Goal: Transaction & Acquisition: Purchase product/service

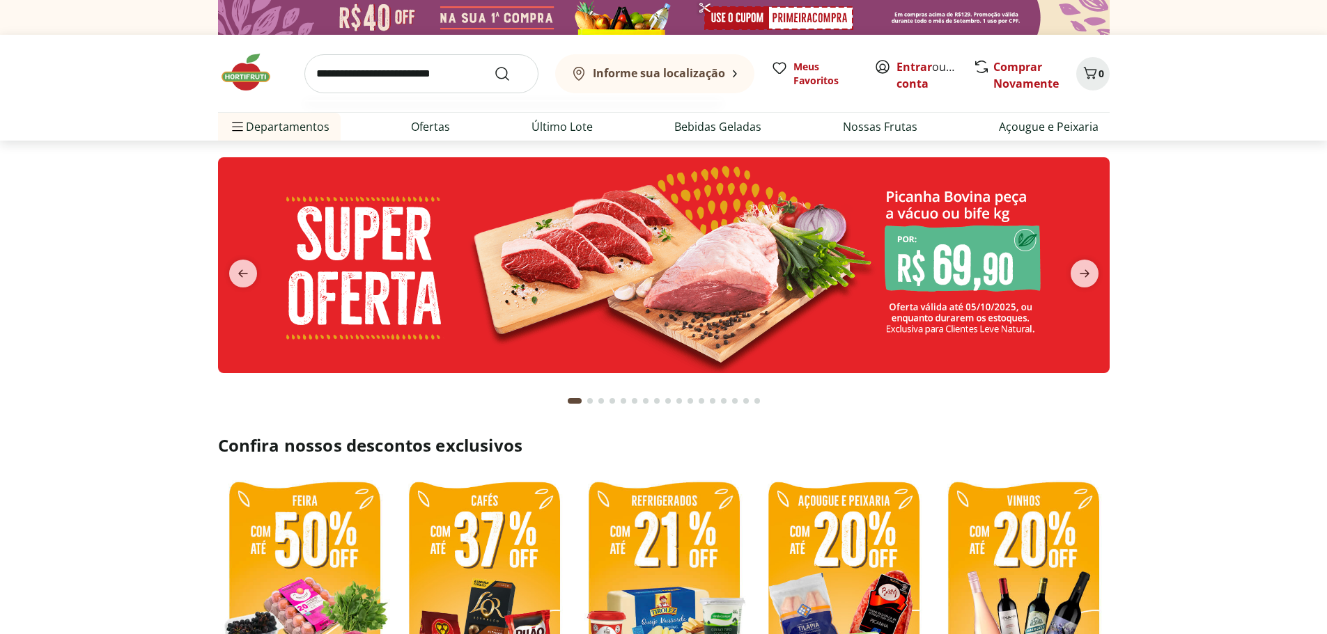
click at [394, 69] on input "search" at bounding box center [421, 73] width 234 height 39
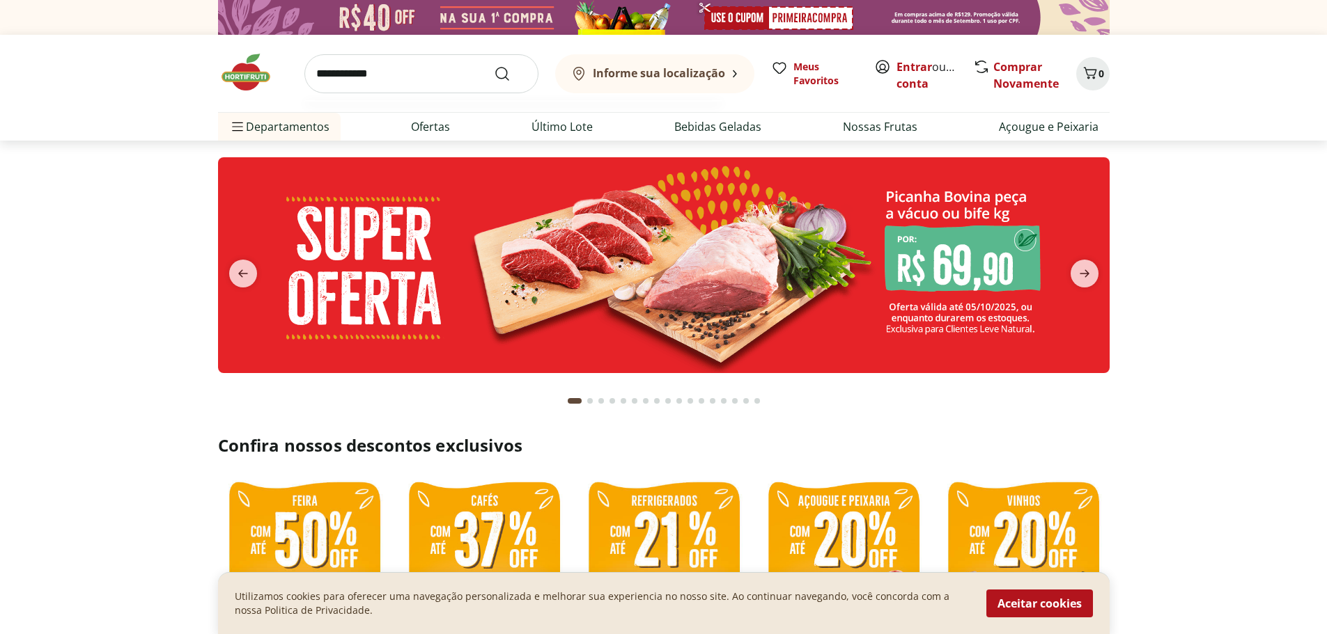
type input "**********"
click at [494, 65] on button "Submit Search" at bounding box center [510, 73] width 33 height 17
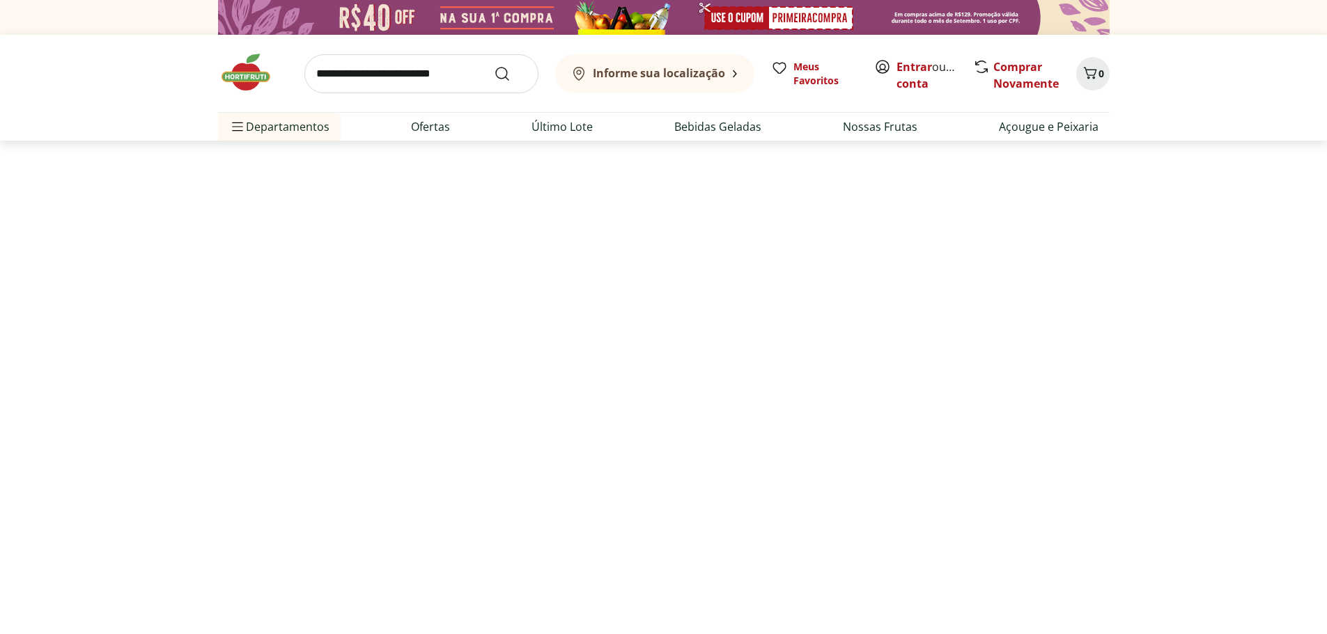
select select "**********"
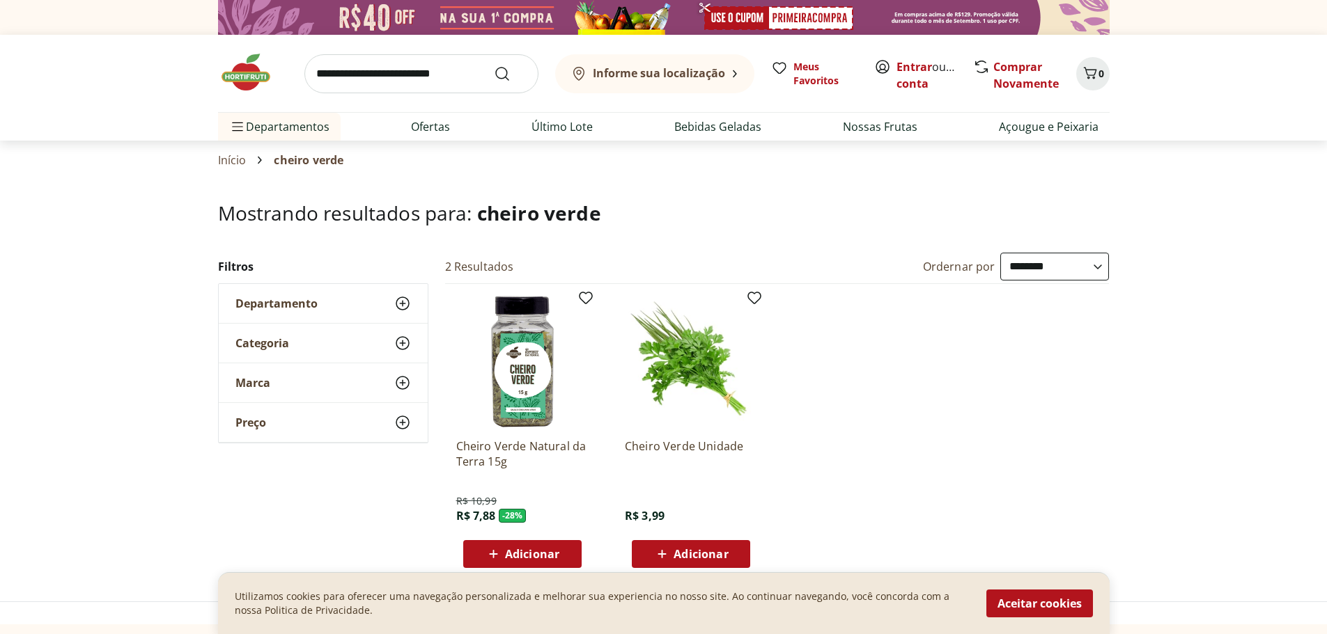
click at [701, 565] on div "Adicionar" at bounding box center [691, 554] width 96 height 25
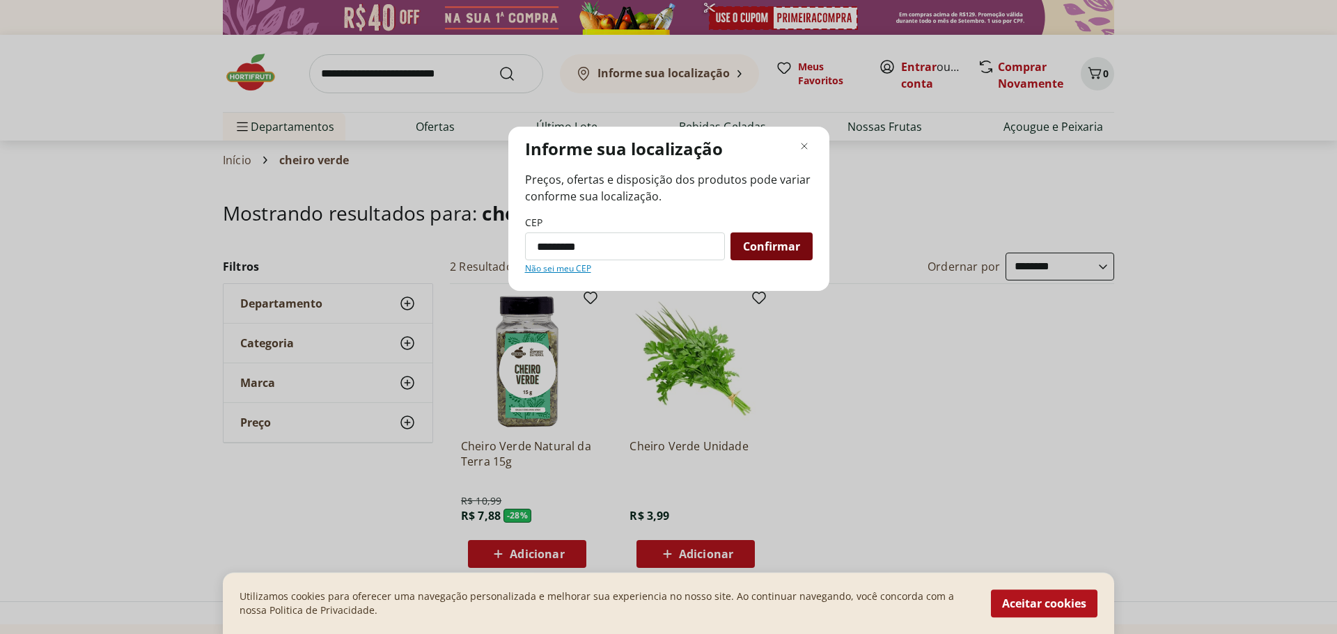
type input "*********"
click at [749, 251] on span "Confirmar" at bounding box center [771, 246] width 57 height 11
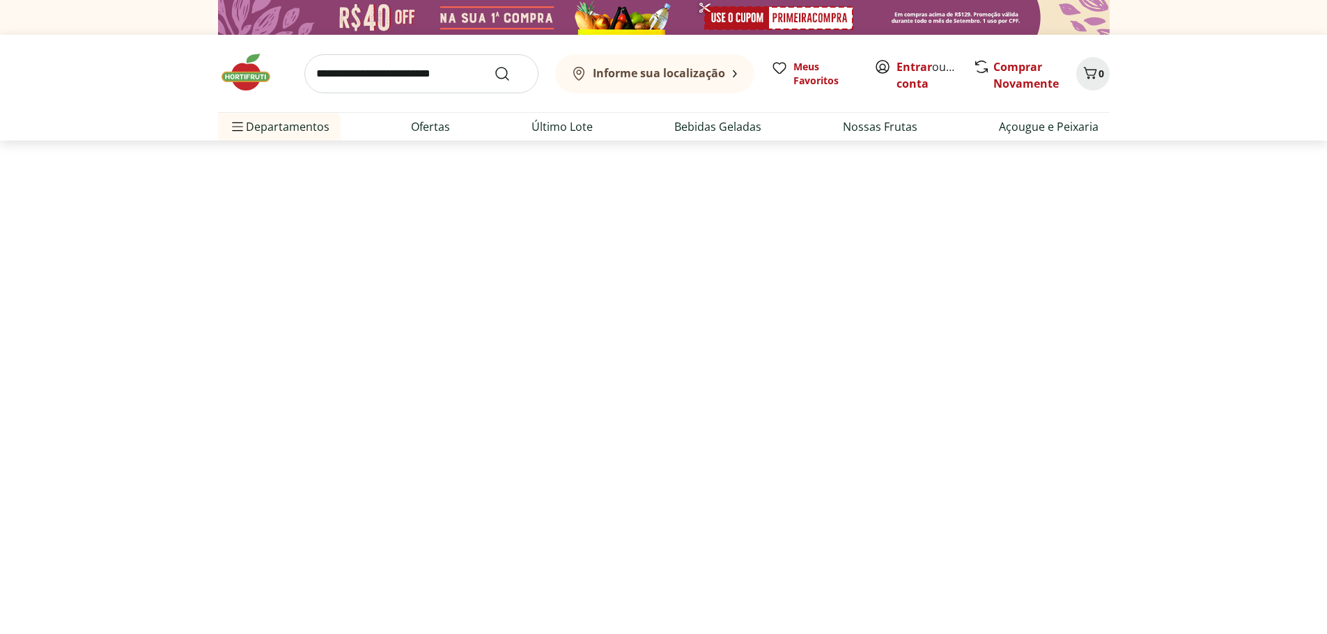
select select "**********"
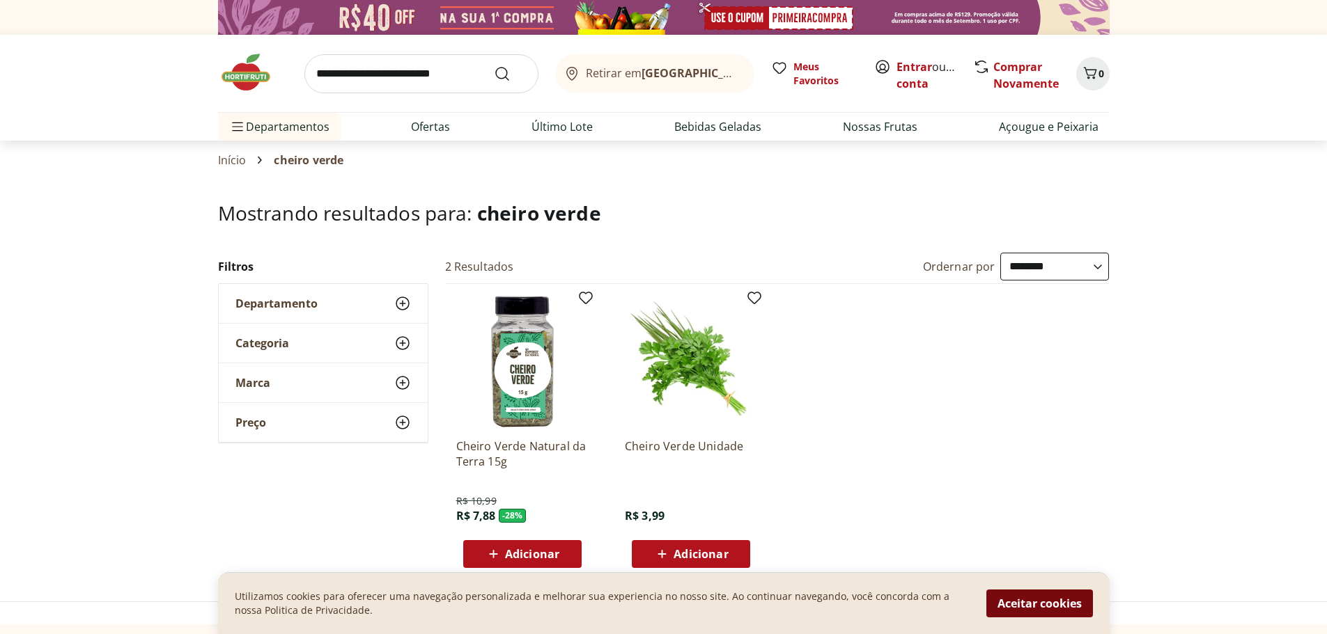
click at [1017, 600] on button "Aceitar cookies" at bounding box center [1039, 604] width 107 height 28
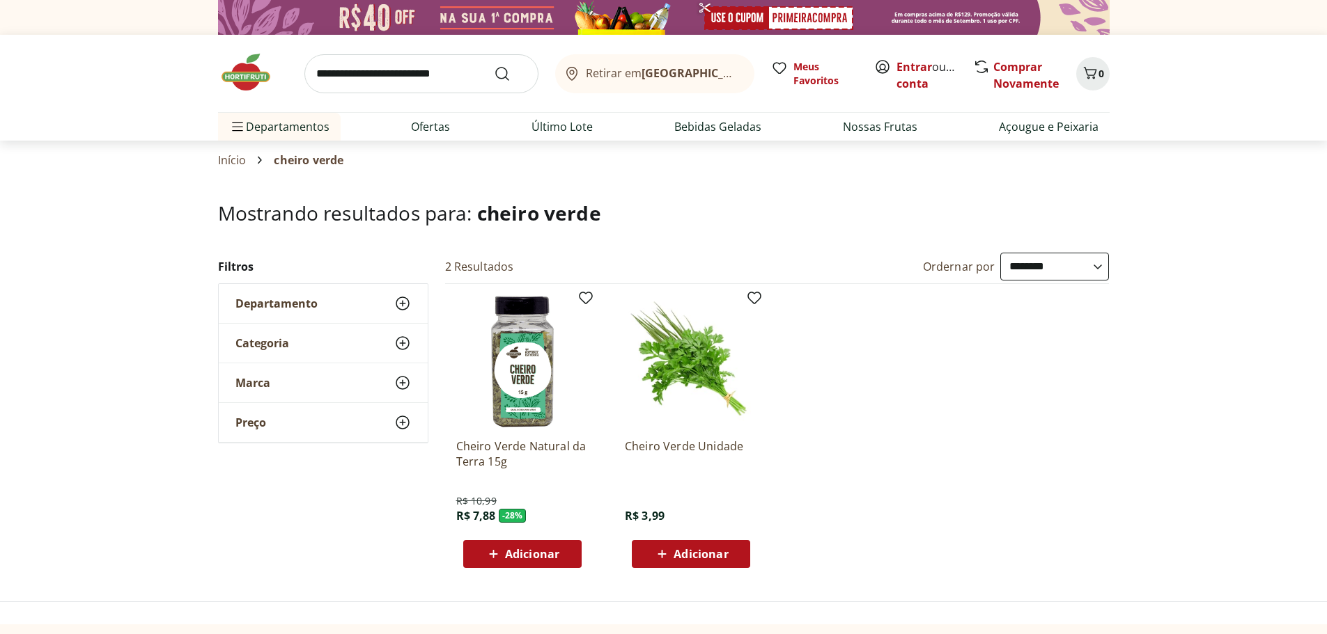
click at [708, 546] on span "Adicionar" at bounding box center [690, 554] width 75 height 17
click at [586, 127] on link "Último Lote" at bounding box center [561, 126] width 61 height 17
select select "**********"
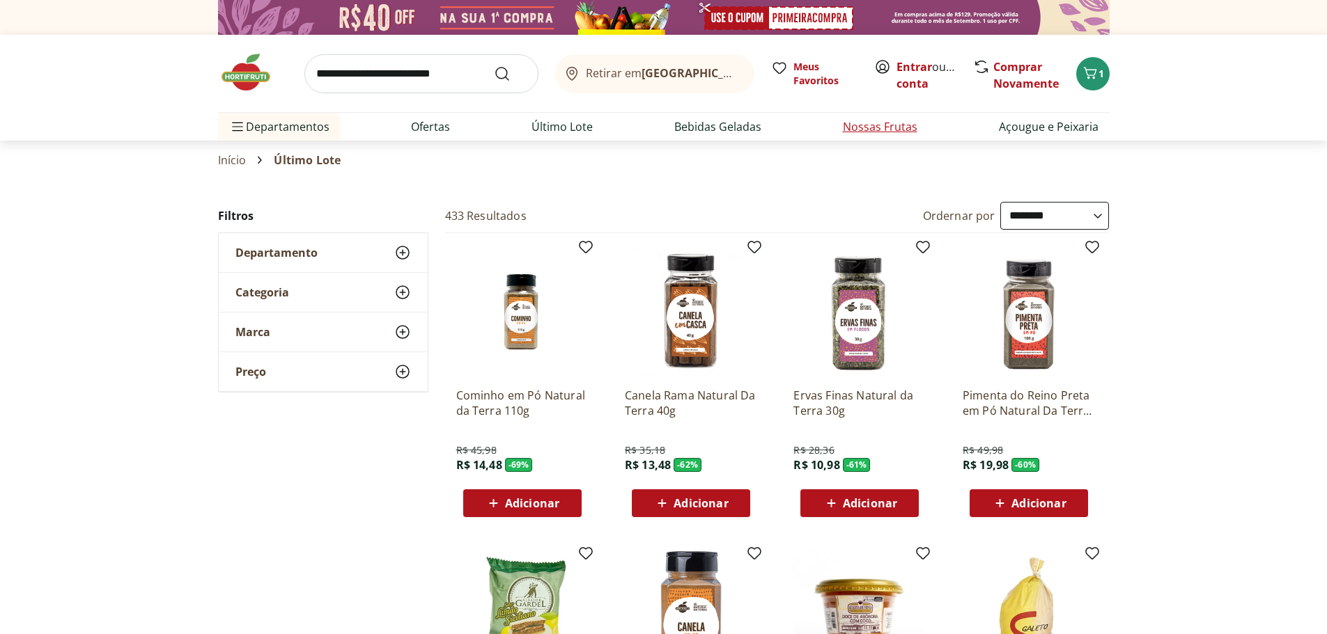
click at [884, 123] on link "Nossas Frutas" at bounding box center [880, 126] width 75 height 17
select select "**********"
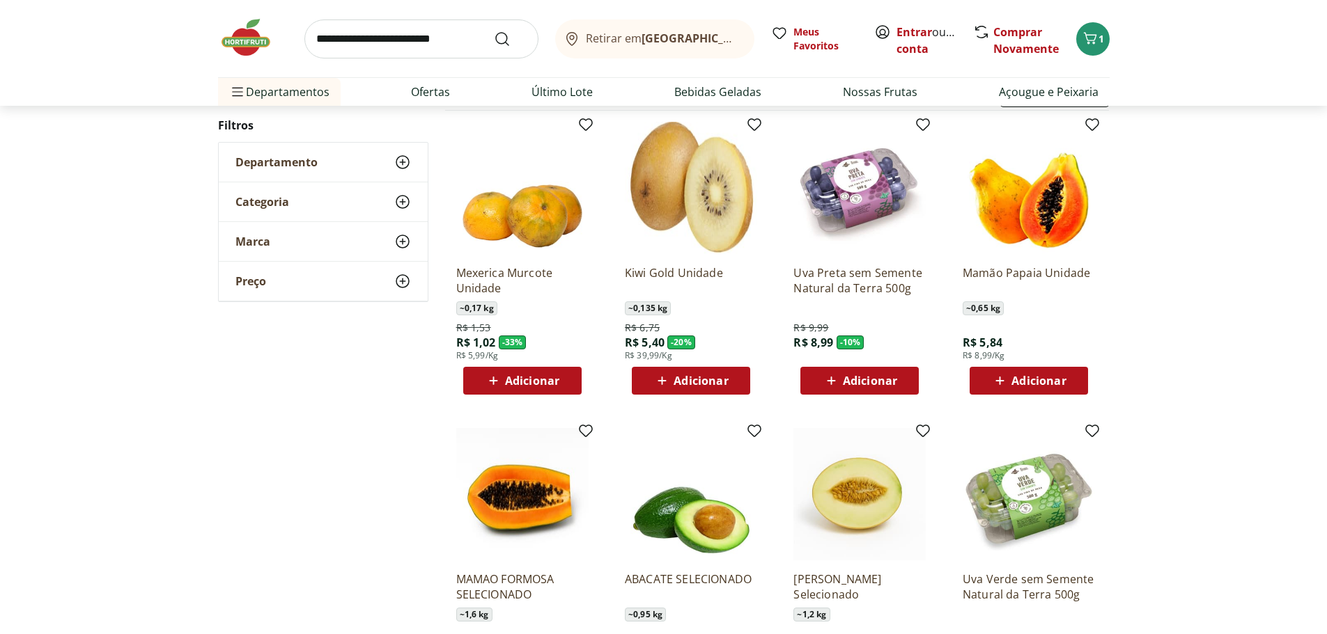
scroll to position [112, 0]
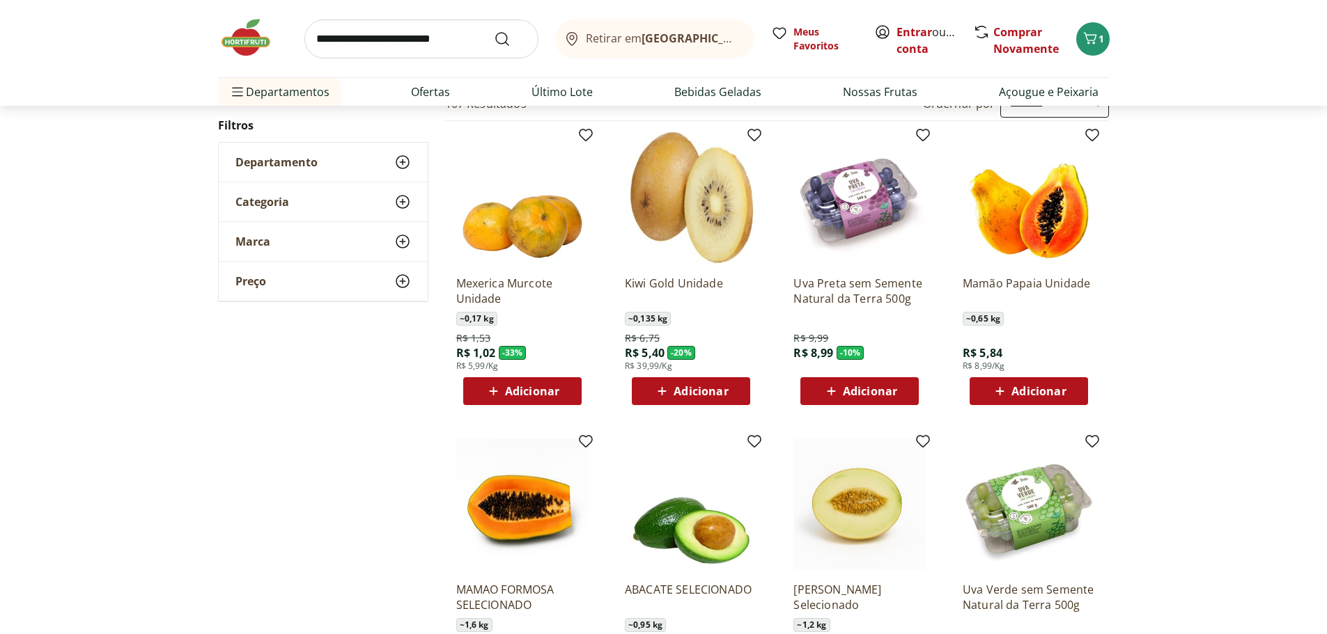
click at [891, 190] on img at bounding box center [859, 198] width 132 height 132
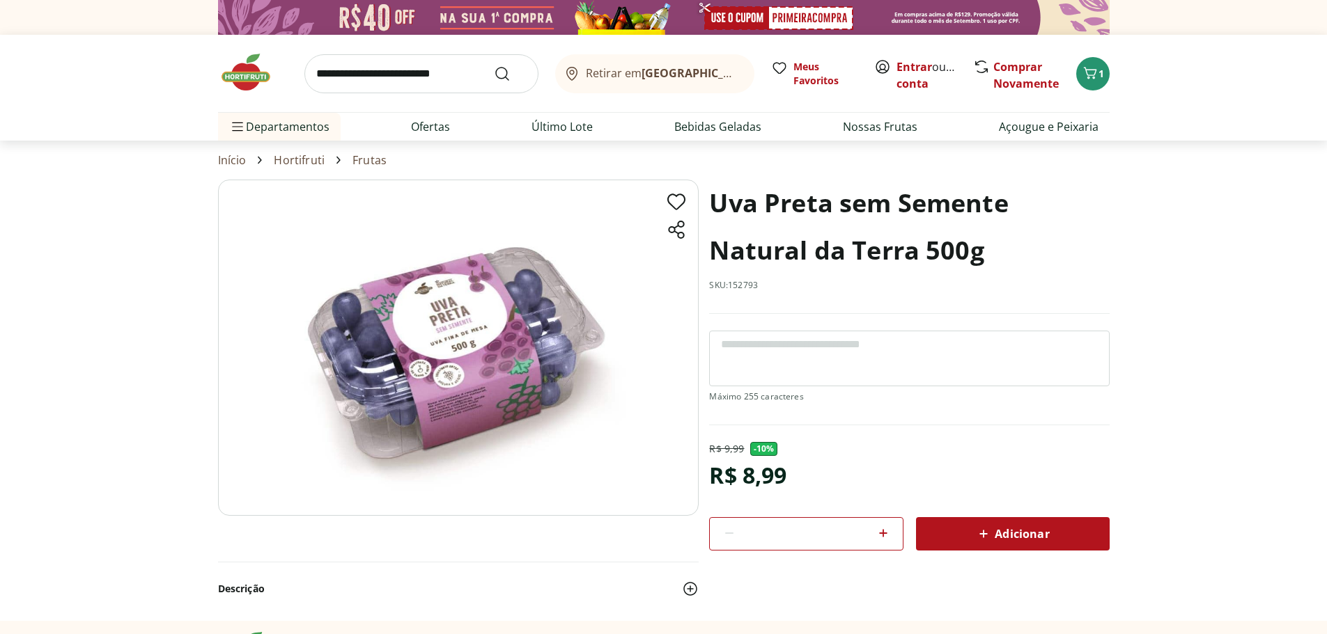
click at [1055, 536] on div "Adicionar" at bounding box center [1012, 534] width 171 height 25
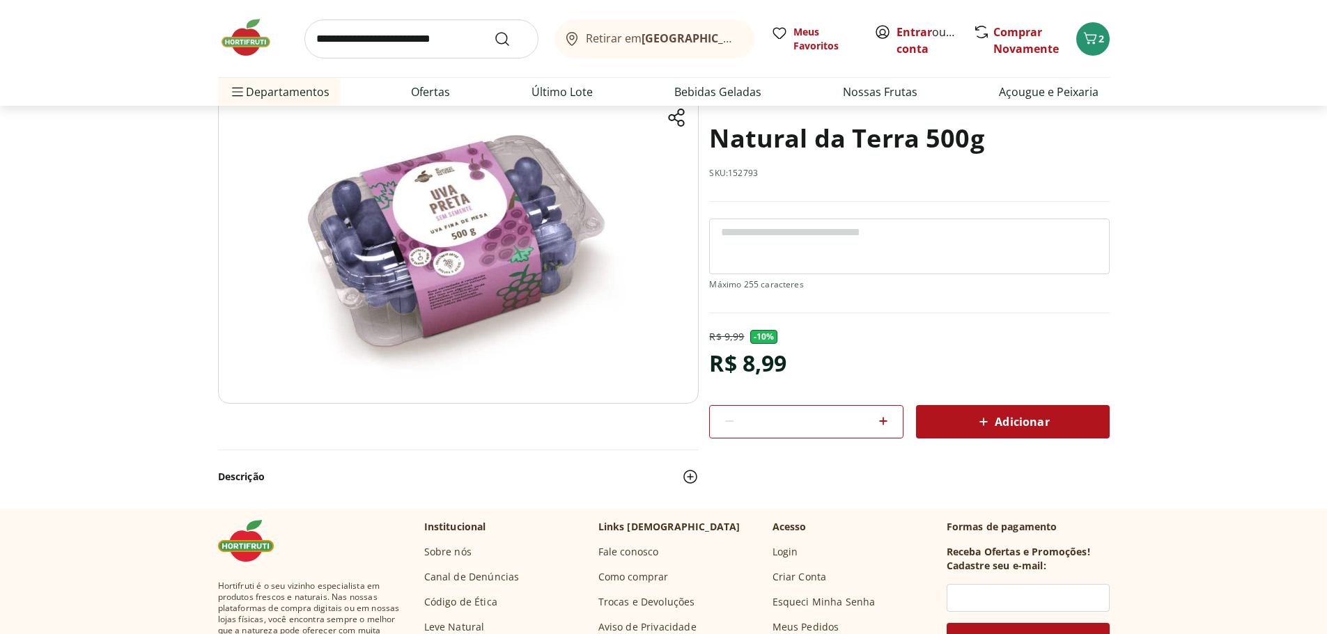
select select "**********"
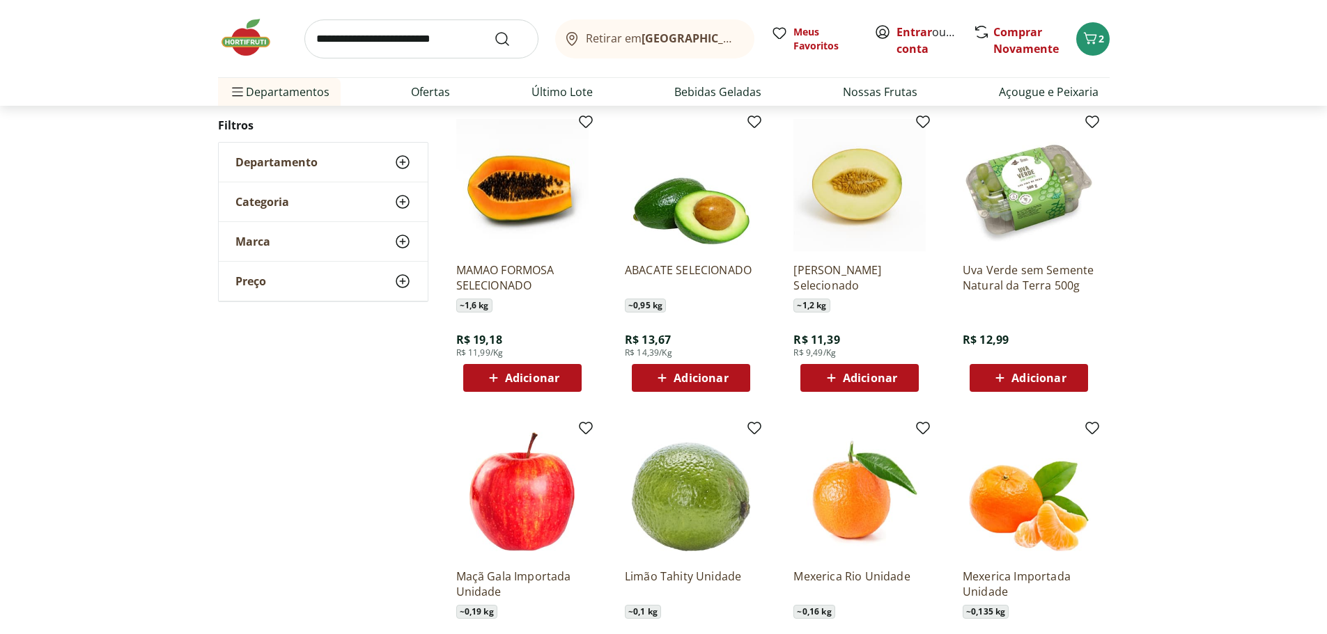
scroll to position [437, 0]
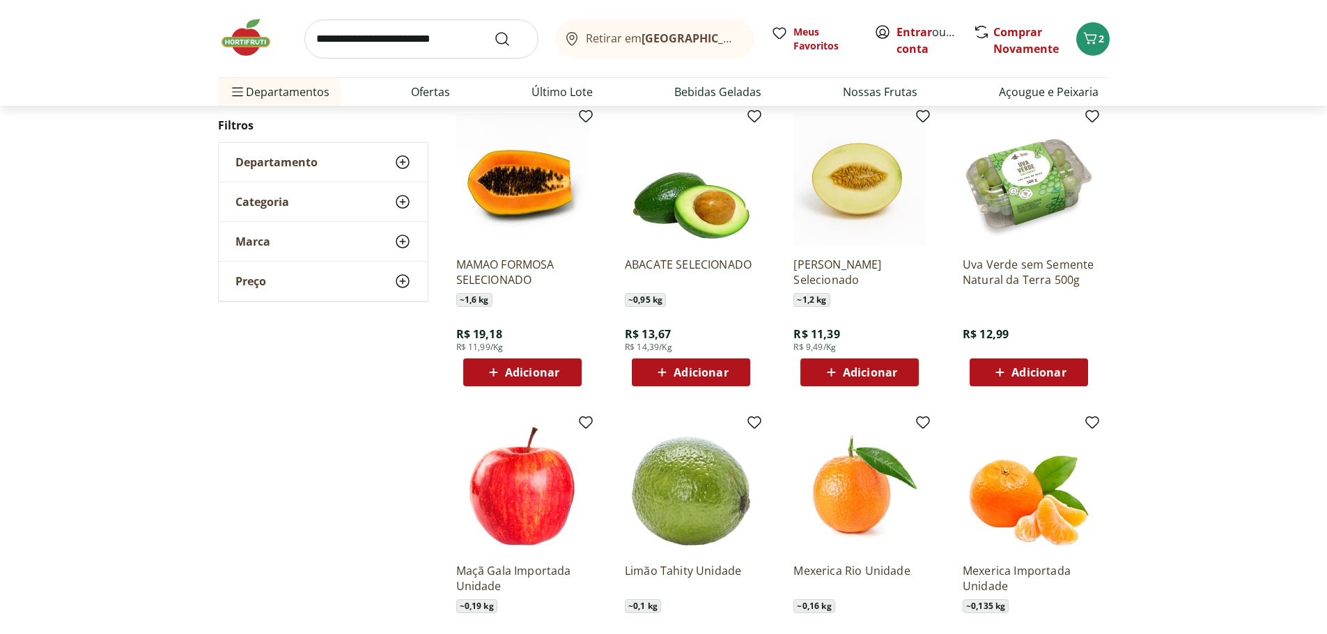
click at [891, 361] on div "Adicionar" at bounding box center [859, 372] width 96 height 25
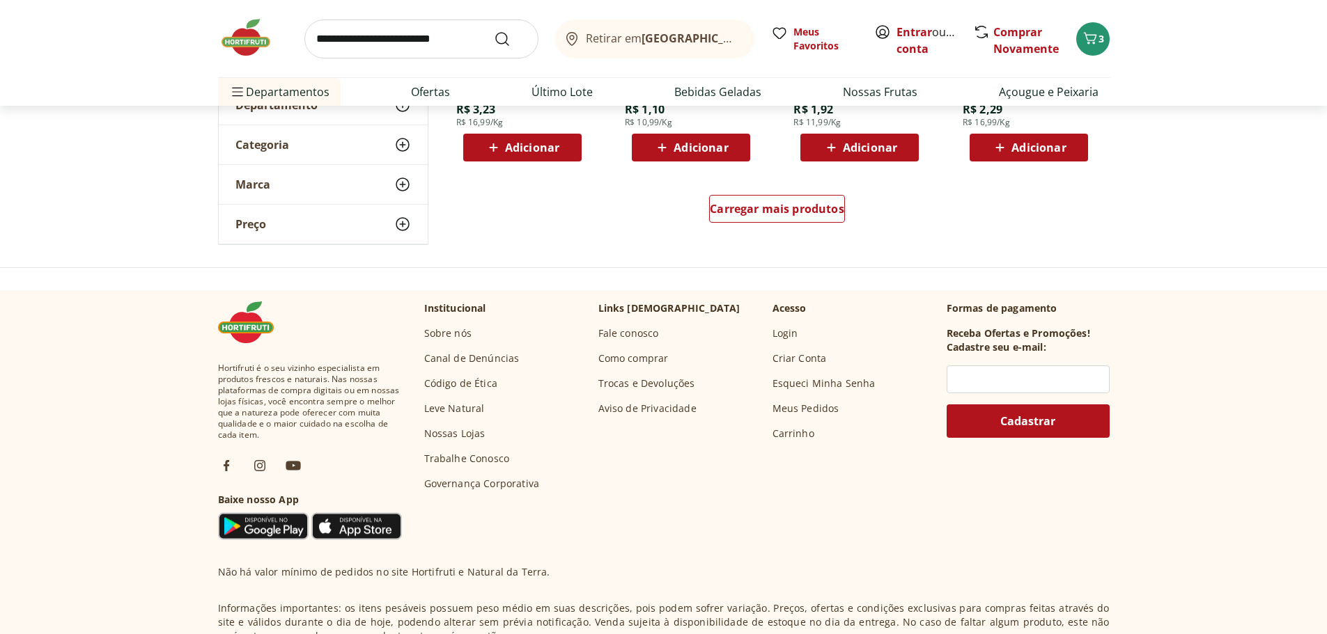
scroll to position [938, 0]
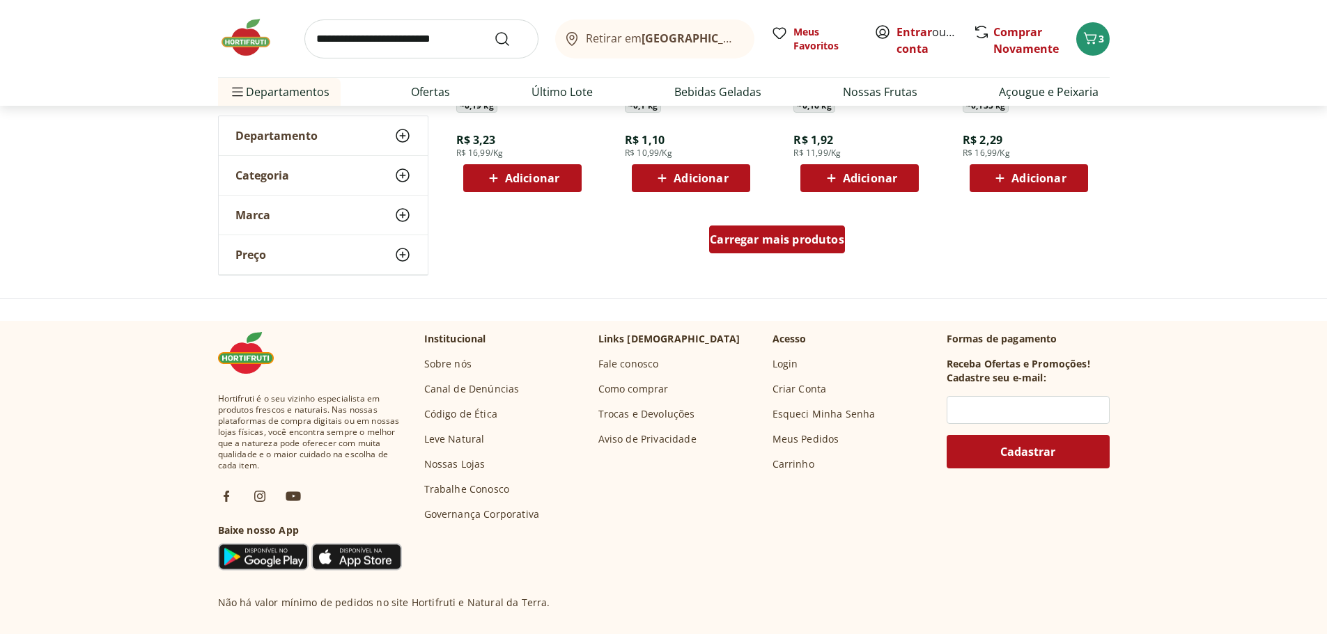
click at [795, 239] on span "Carregar mais produtos" at bounding box center [777, 239] width 134 height 11
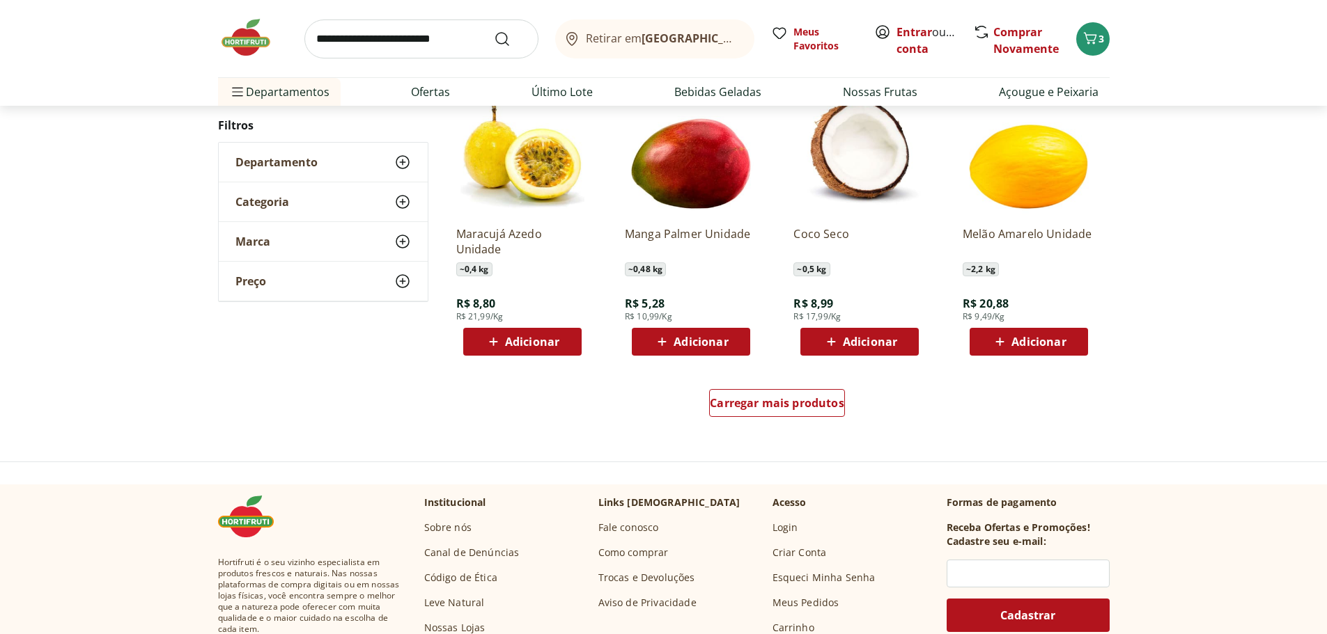
scroll to position [1685, 0]
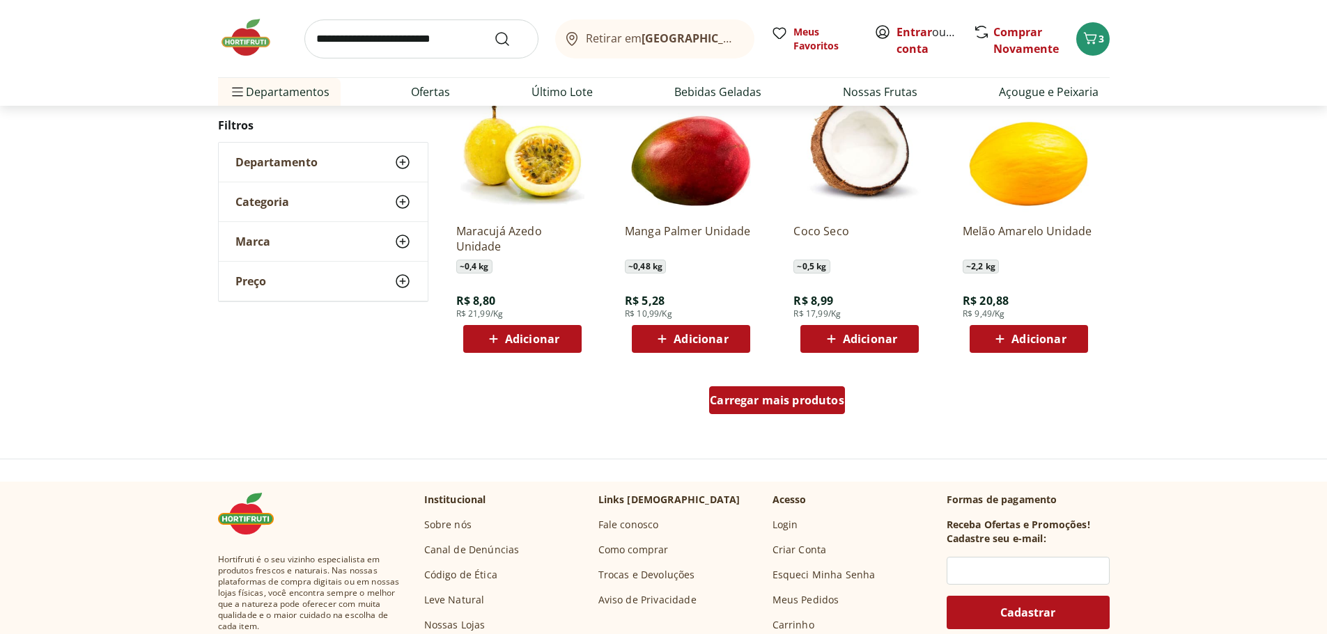
click at [832, 406] on span "Carregar mais produtos" at bounding box center [777, 400] width 134 height 11
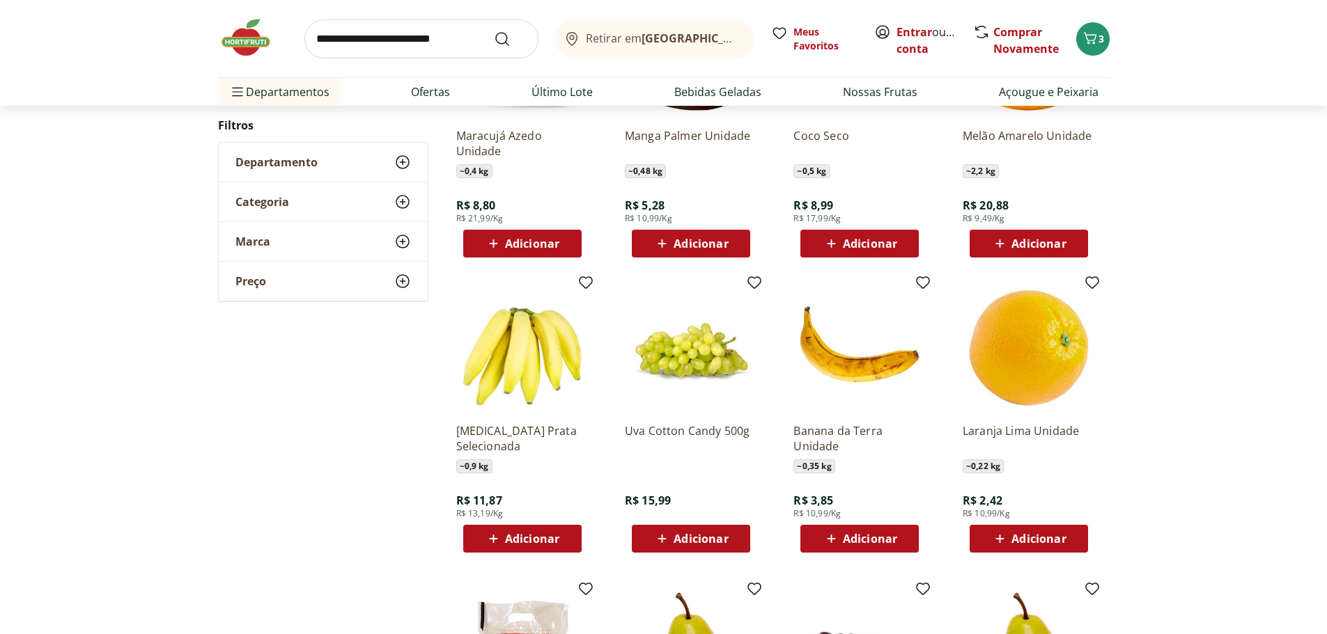
scroll to position [1801, 0]
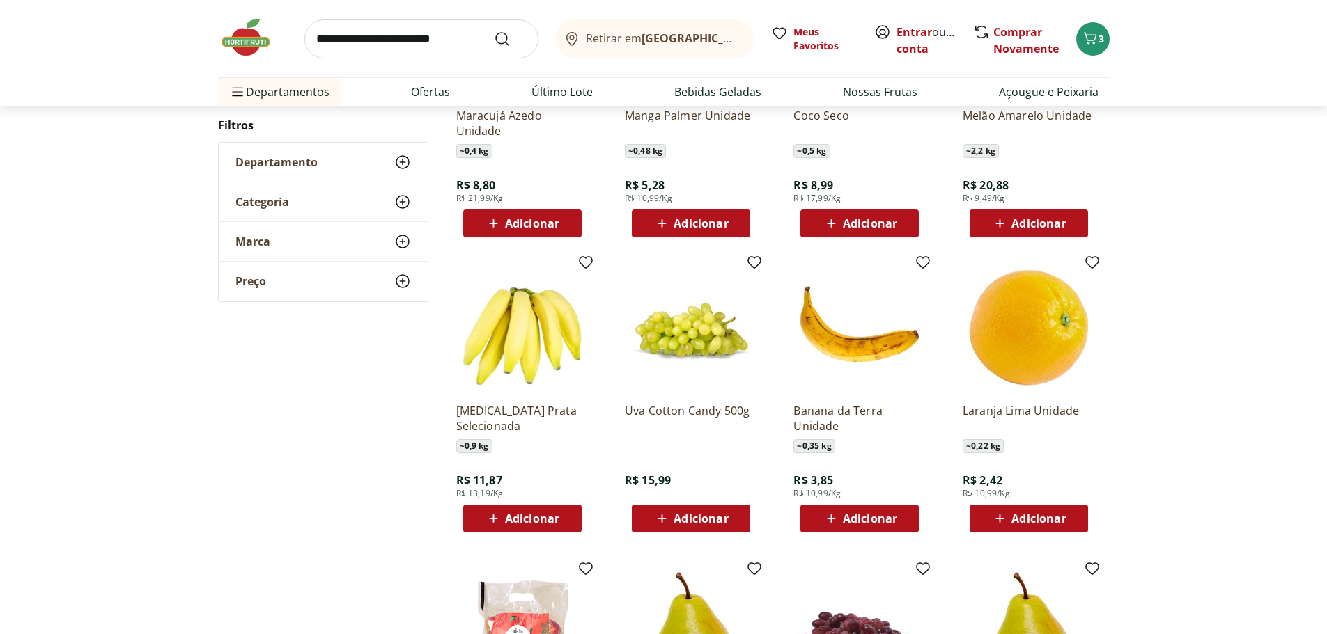
click at [552, 348] on img at bounding box center [522, 326] width 132 height 132
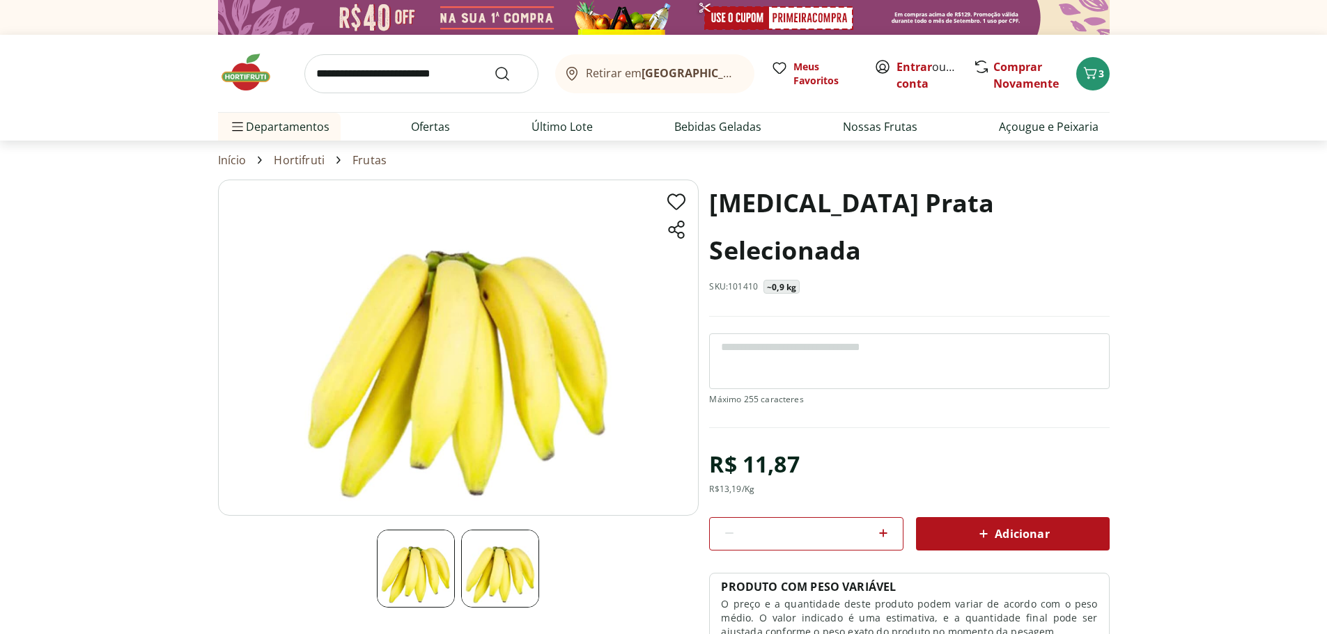
click at [1049, 526] on span "Adicionar" at bounding box center [1012, 534] width 74 height 17
click at [1001, 526] on span "Adicionar" at bounding box center [1012, 534] width 74 height 17
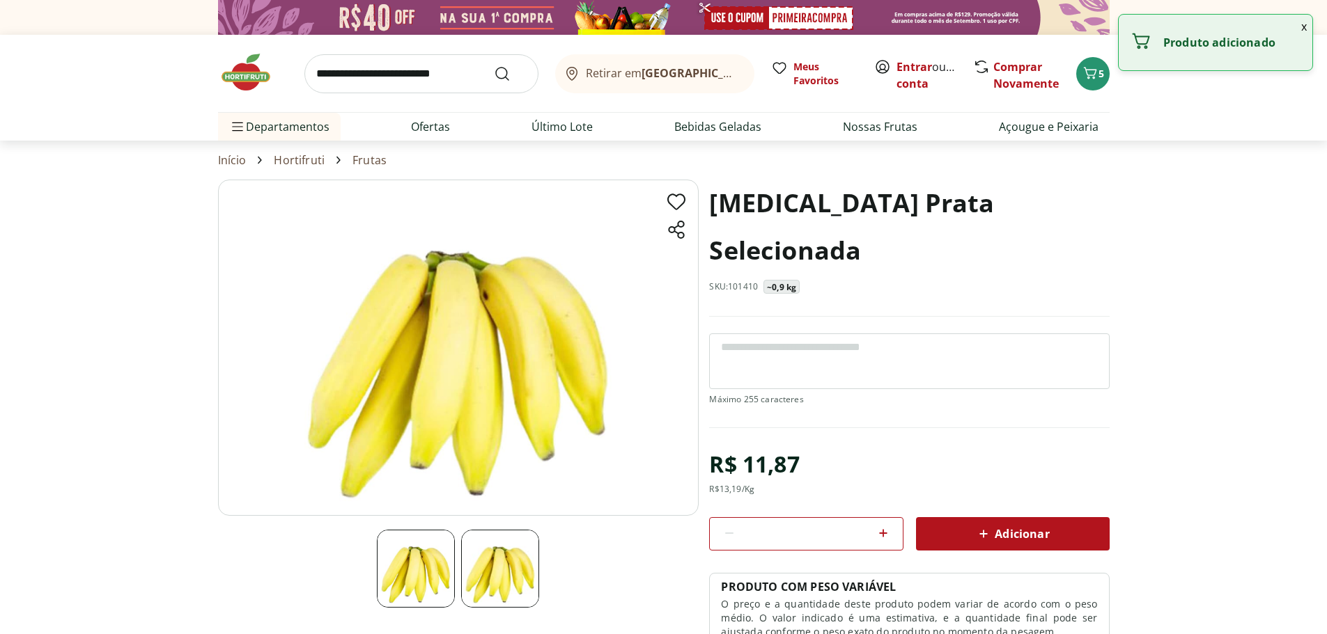
click at [886, 525] on icon at bounding box center [883, 533] width 17 height 17
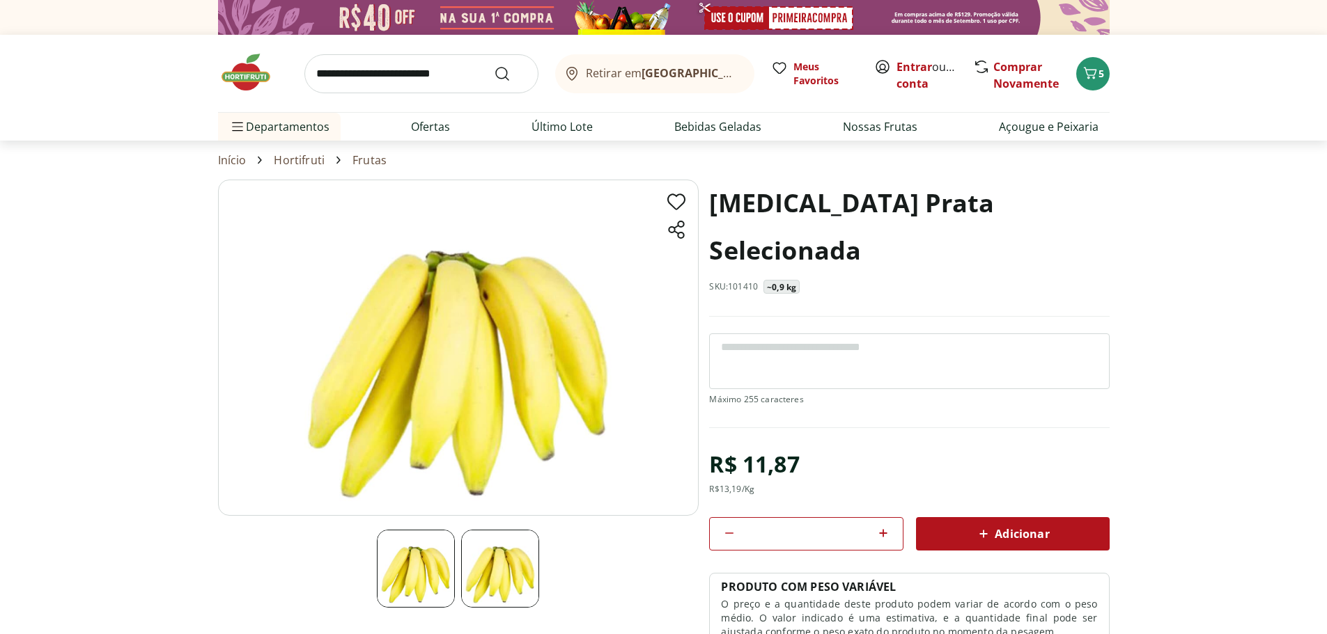
click at [725, 525] on icon at bounding box center [729, 533] width 17 height 17
type input "*"
drag, startPoint x: 956, startPoint y: 480, endPoint x: 964, endPoint y: 485, distance: 9.1
click at [962, 522] on div "Adicionar" at bounding box center [1012, 534] width 171 height 25
click at [1093, 70] on icon "Carrinho" at bounding box center [1090, 73] width 17 height 17
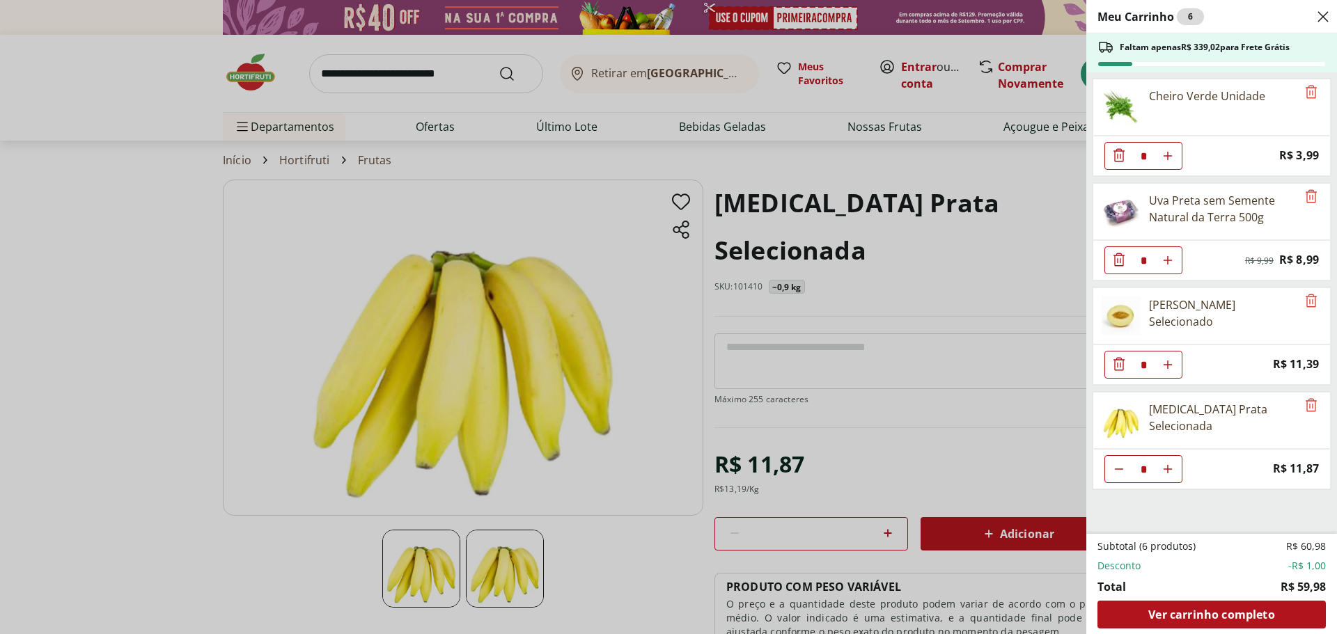
click at [492, 113] on div "Meu Carrinho 6 Faltam apenas R$ 339,02 para Frete Grátis Cheiro Verde Unidade *…" at bounding box center [668, 317] width 1337 height 634
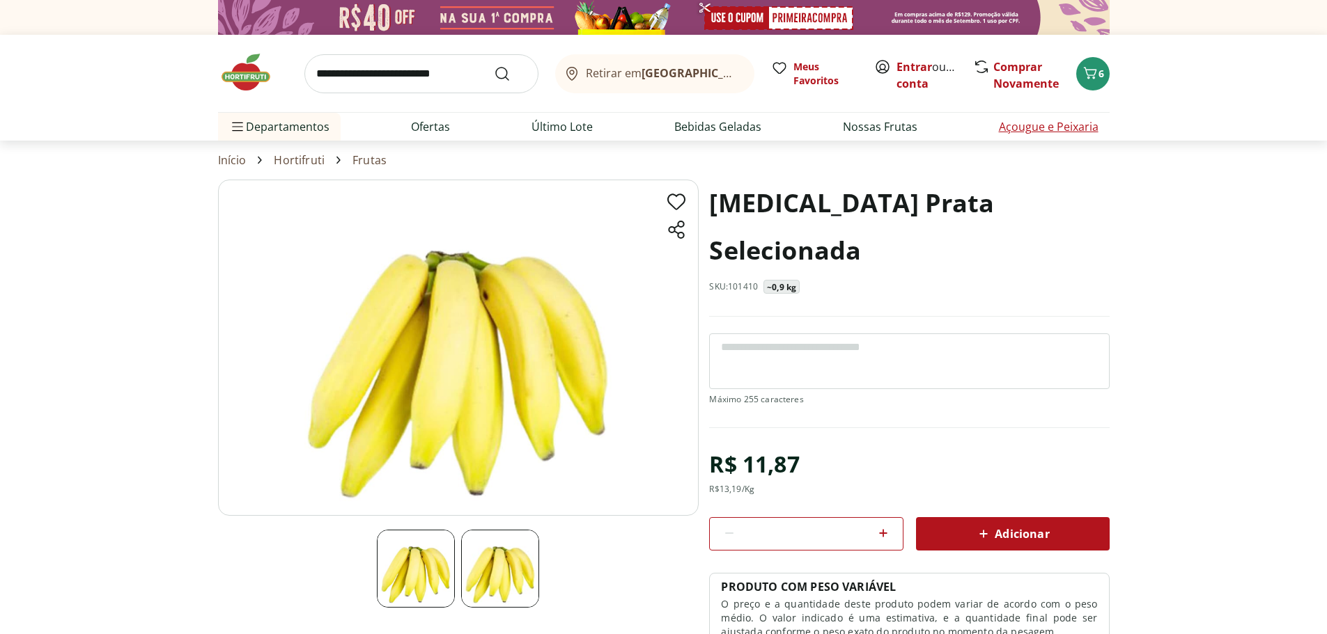
click at [1009, 133] on link "Açougue e Peixaria" at bounding box center [1049, 126] width 100 height 17
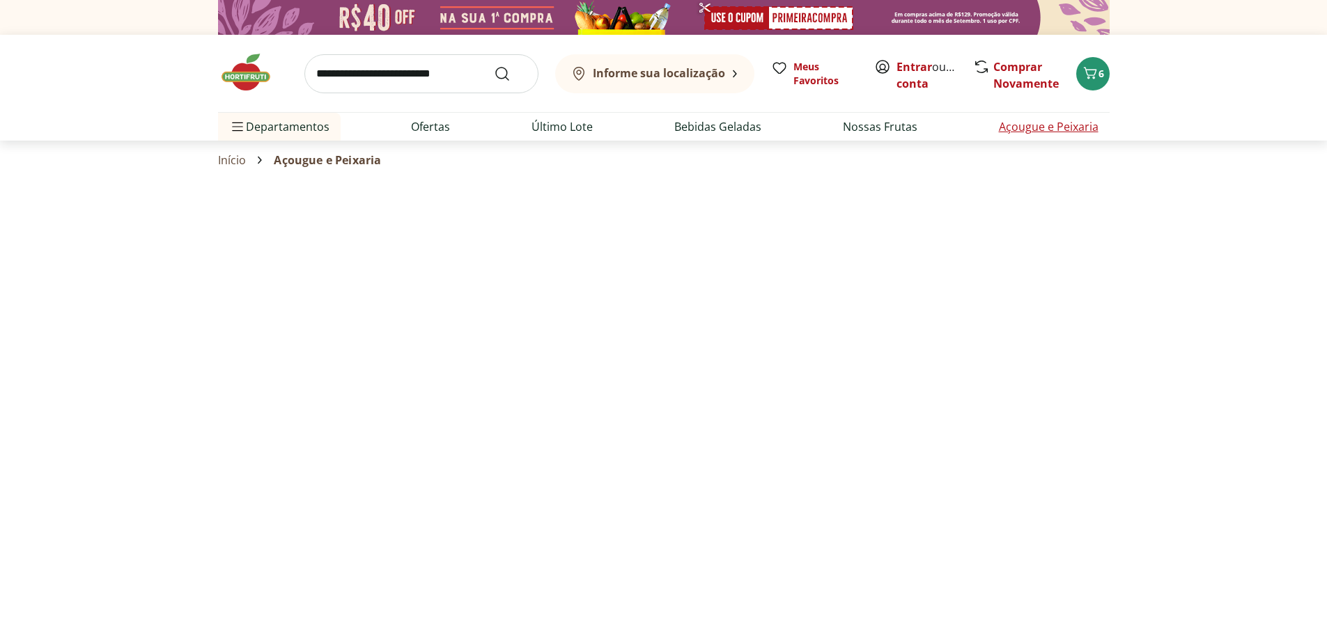
select select "**********"
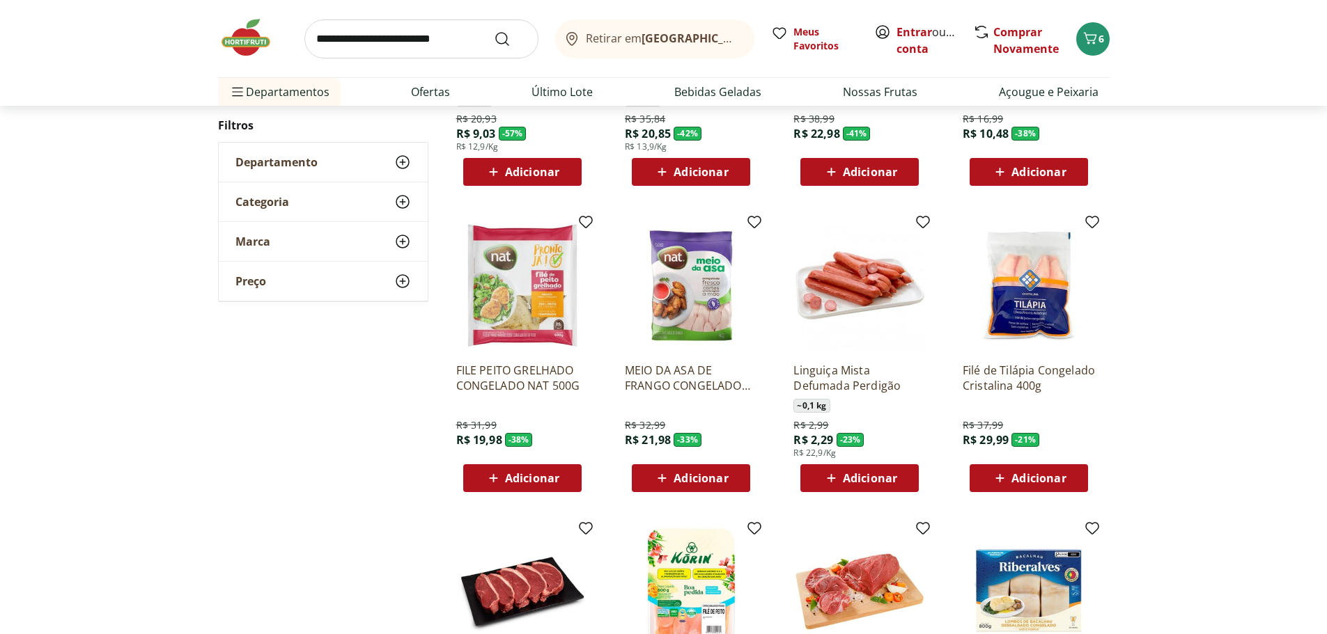
scroll to position [400, 0]
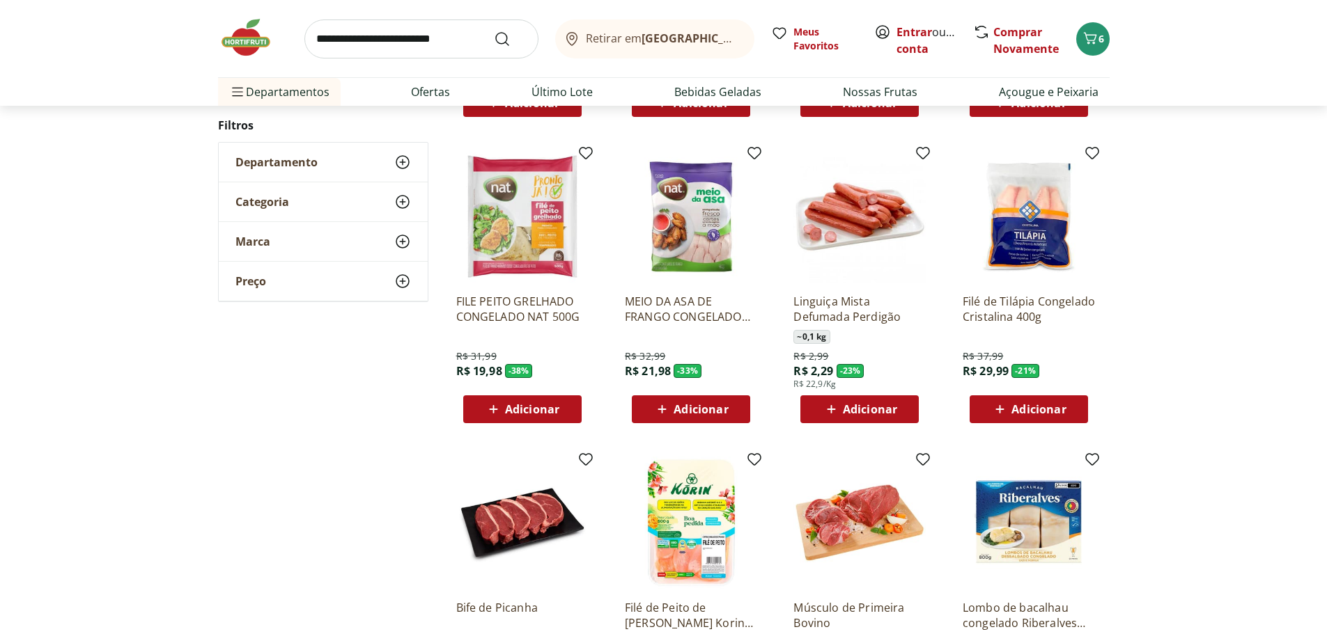
click at [709, 224] on img at bounding box center [691, 216] width 132 height 132
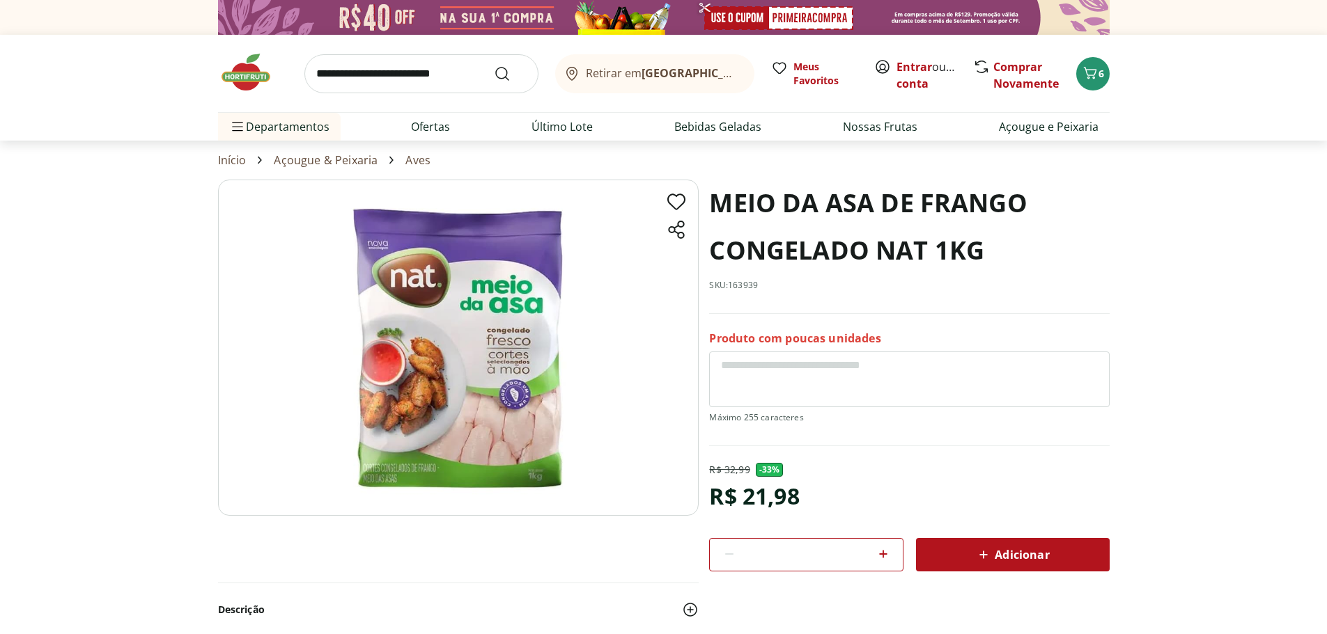
click at [1012, 545] on div "Adicionar" at bounding box center [1012, 555] width 171 height 25
click at [1095, 83] on div "7" at bounding box center [1092, 74] width 11 height 22
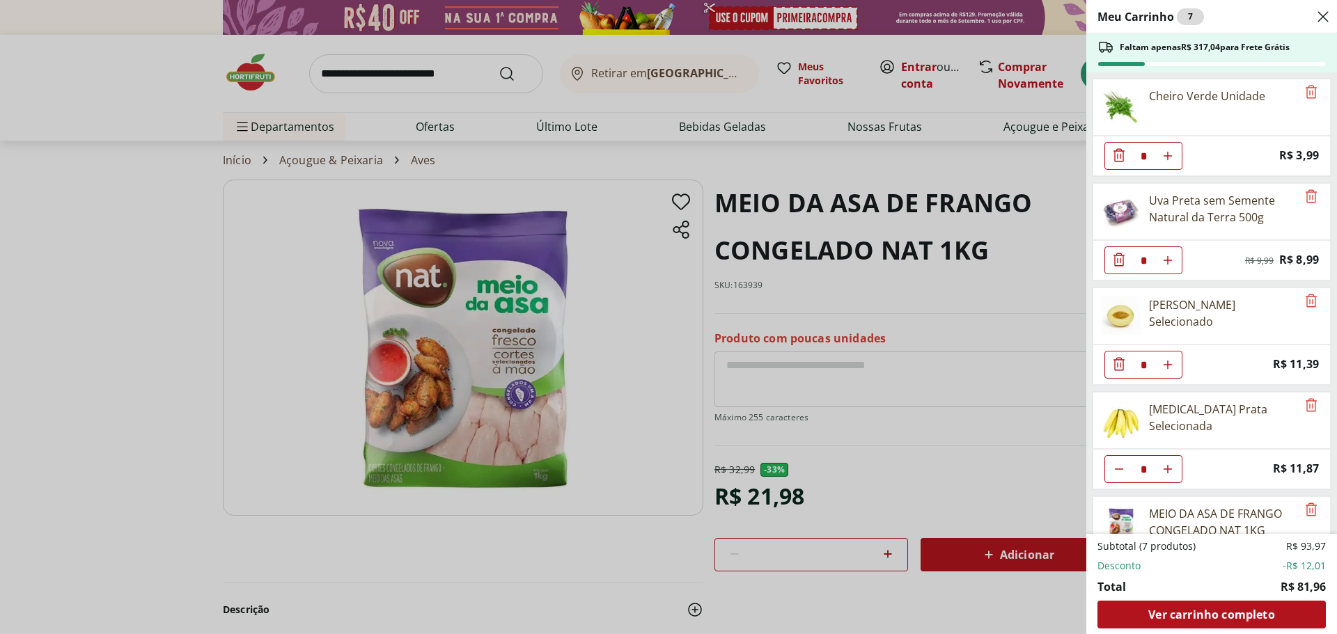
click at [995, 160] on div "Meu Carrinho 7 Faltam apenas R$ 317,04 para Frete Grátis Cheiro Verde Unidade *…" at bounding box center [668, 317] width 1337 height 634
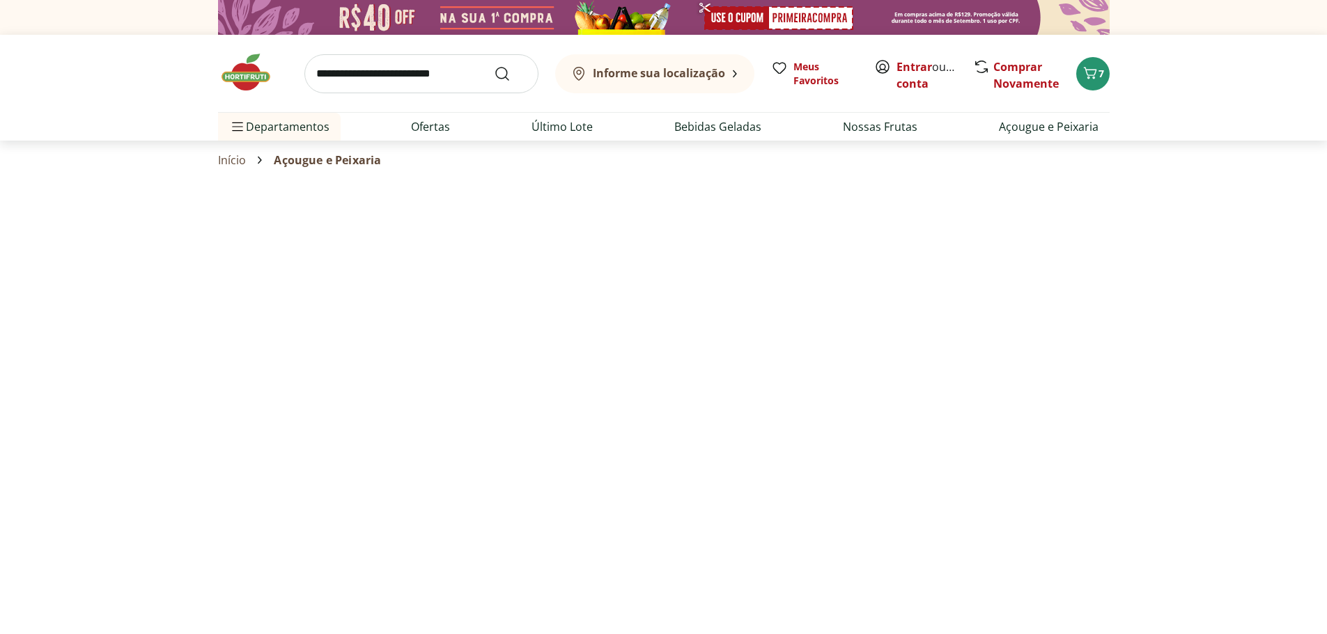
scroll to position [400, 0]
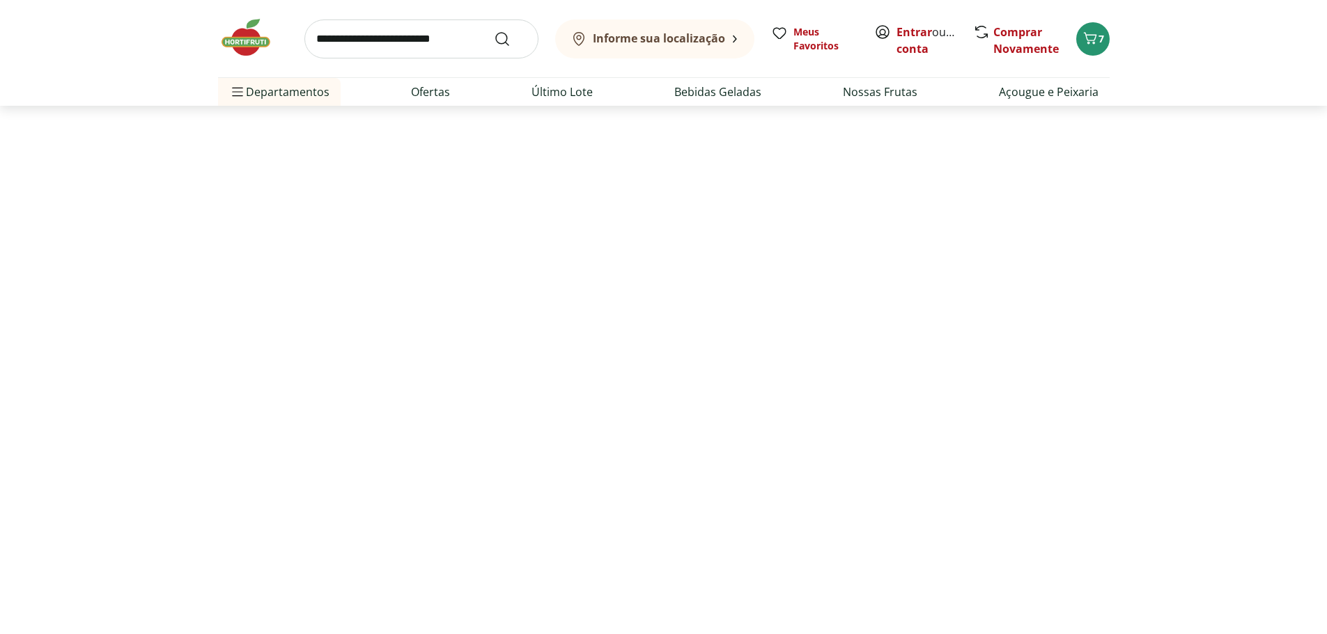
select select "**********"
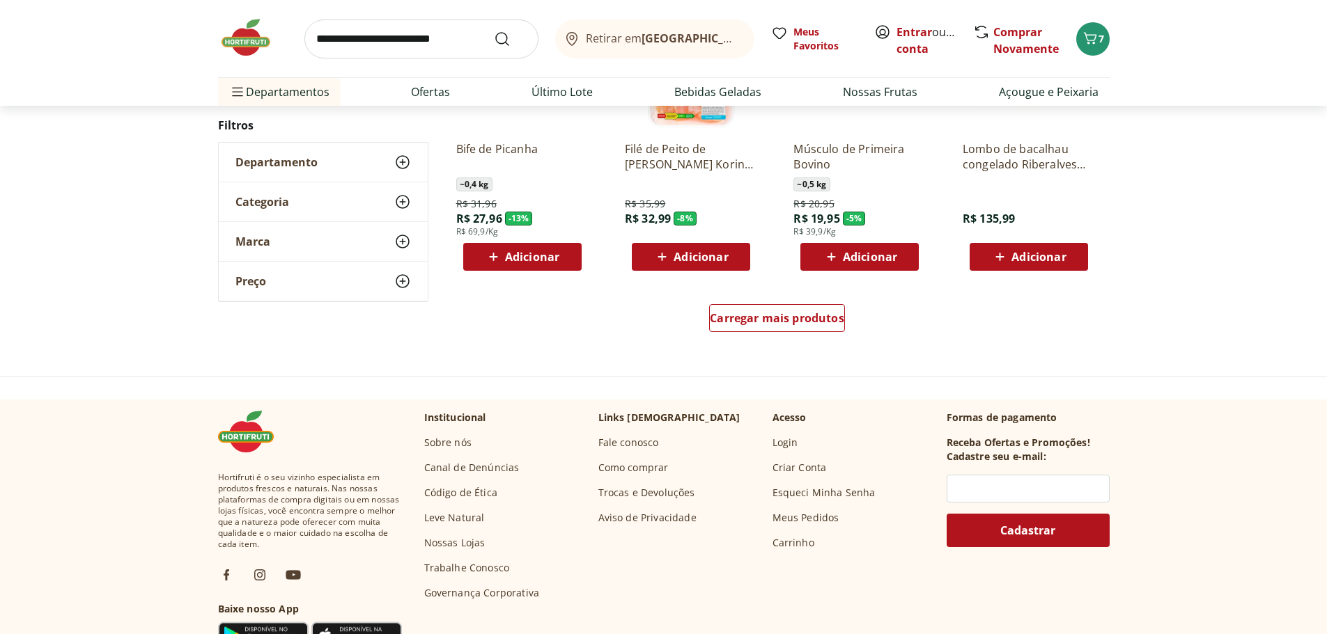
scroll to position [838, 0]
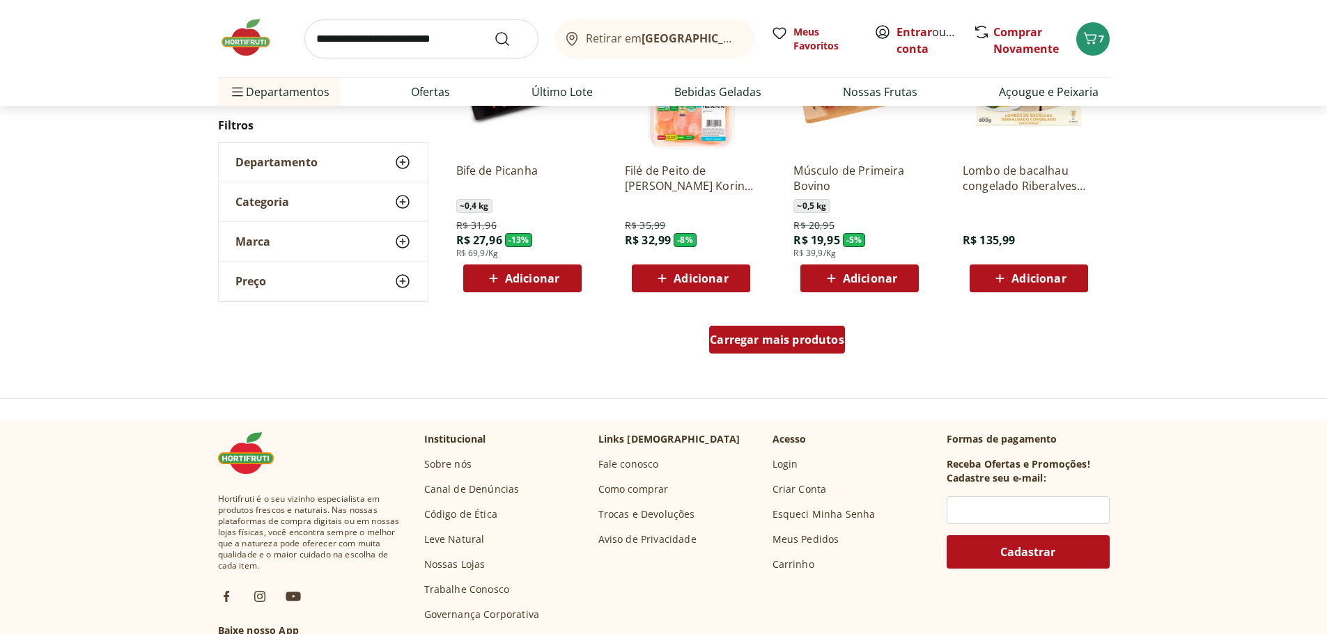
click at [814, 337] on span "Carregar mais produtos" at bounding box center [777, 339] width 134 height 11
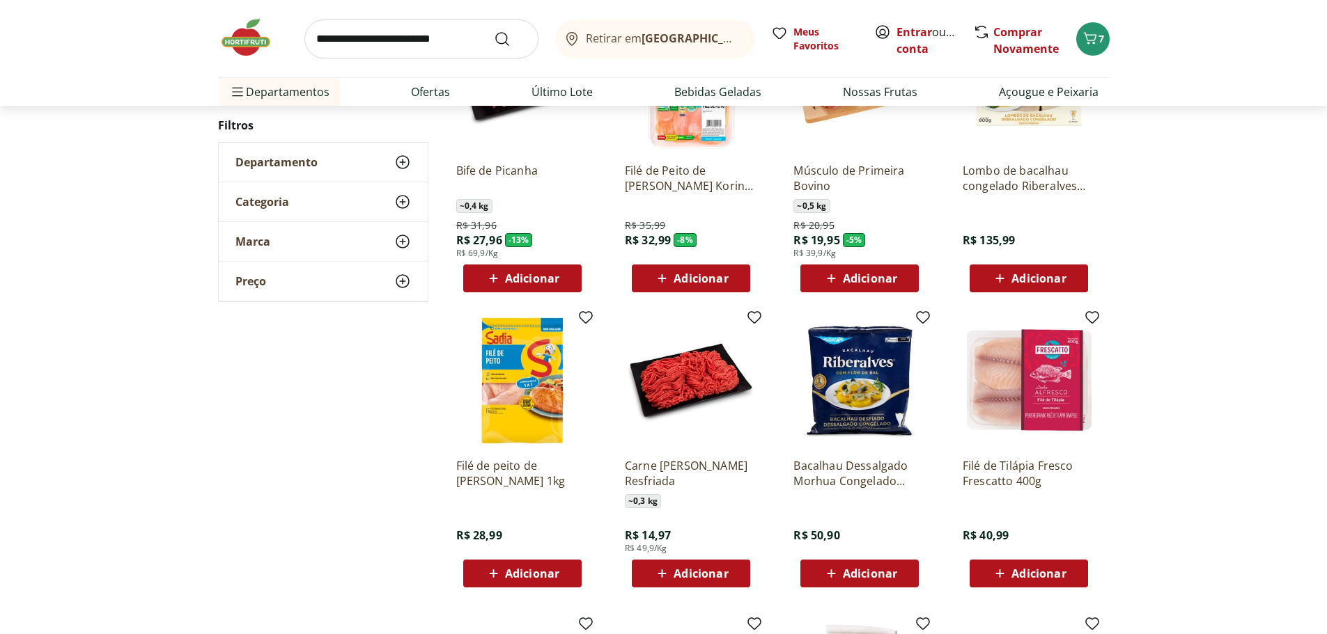
click at [887, 420] on img at bounding box center [859, 381] width 132 height 132
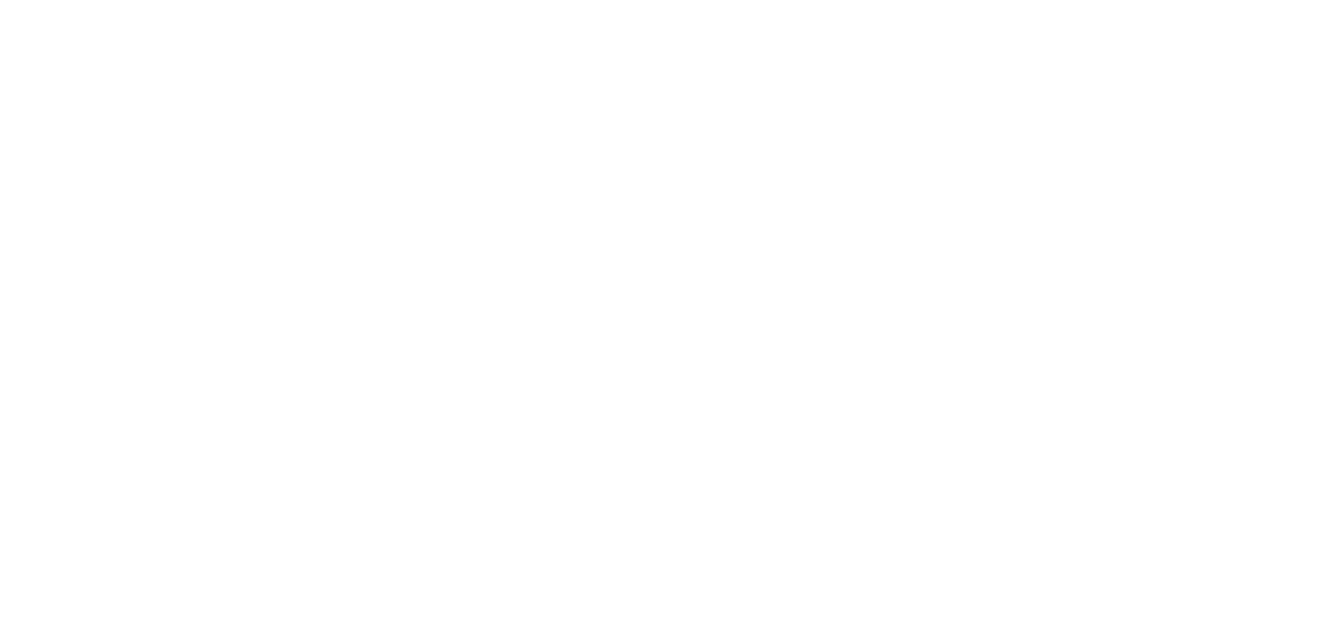
scroll to position [838, 0]
select select "**********"
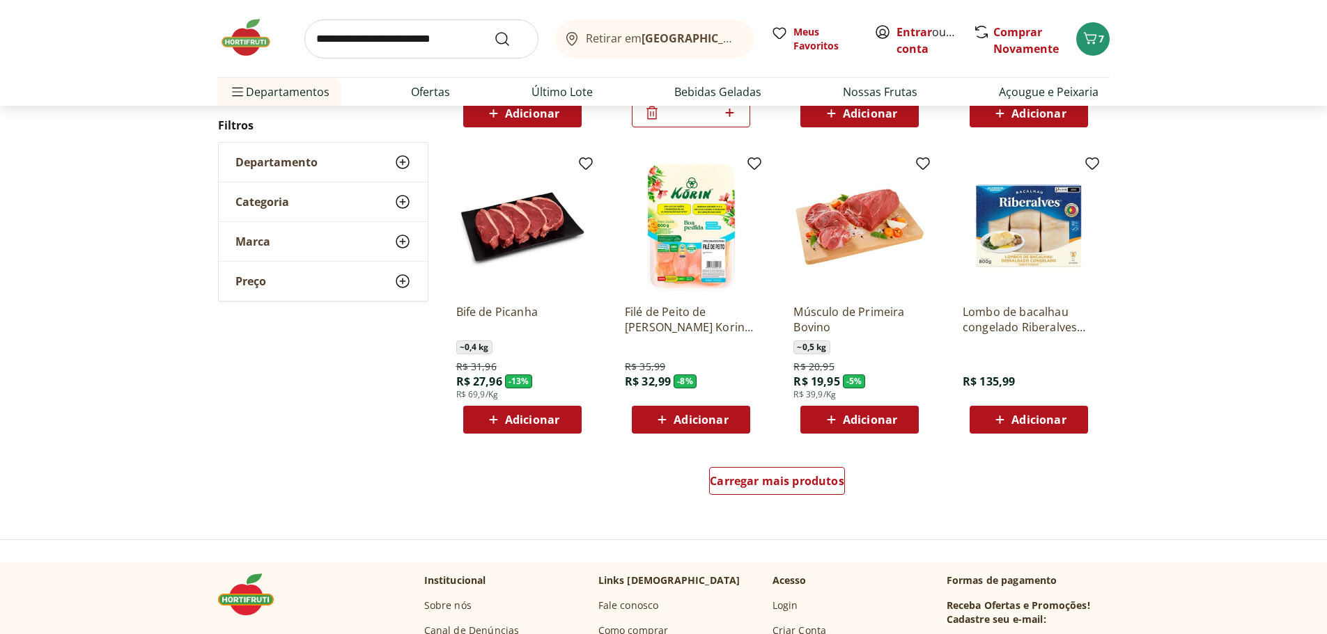
scroll to position [1280, 0]
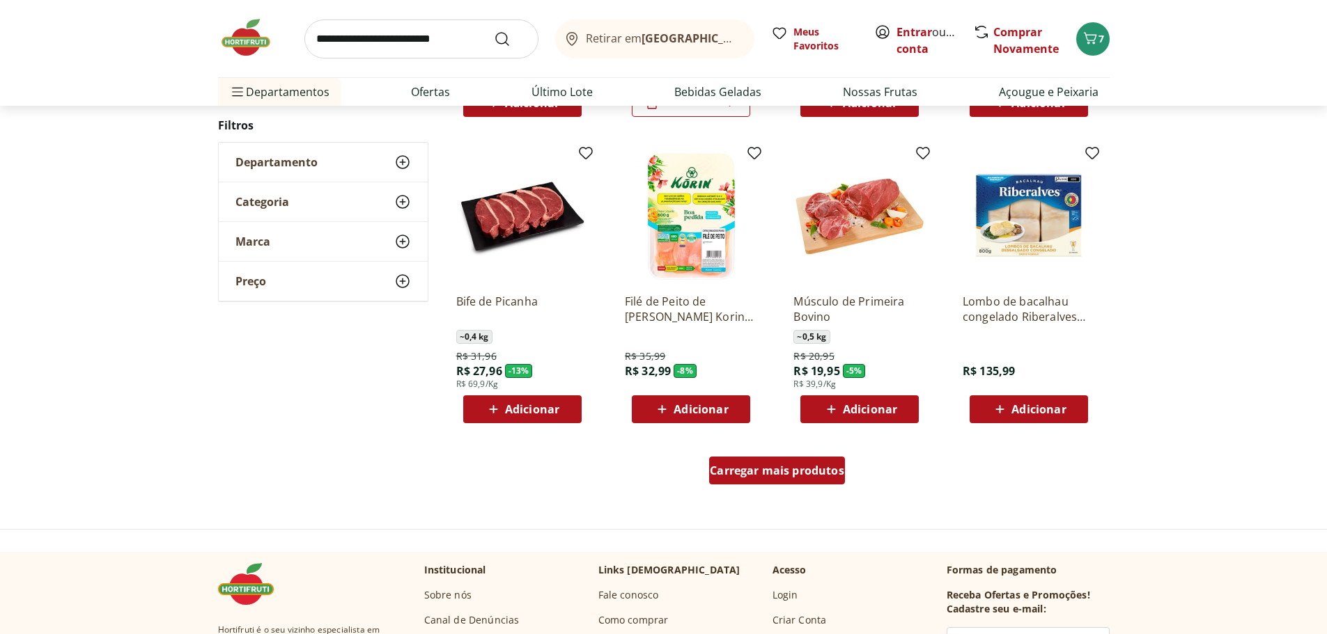
click at [804, 476] on span "Carregar mais produtos" at bounding box center [777, 470] width 134 height 11
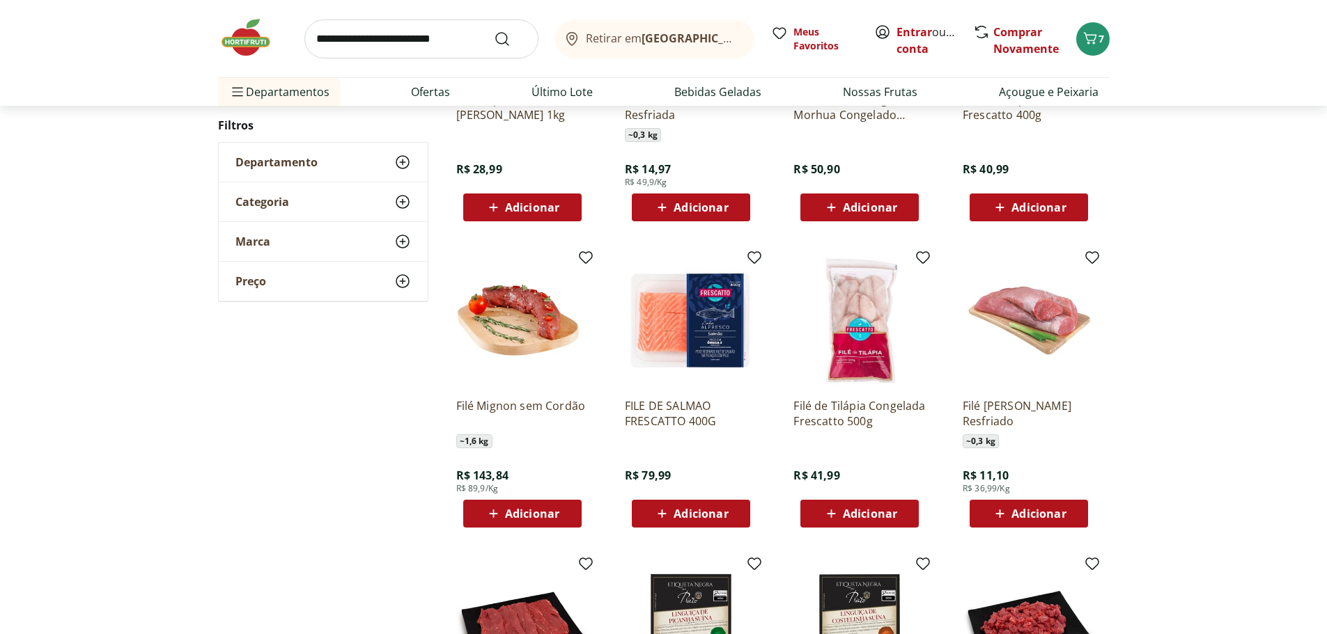
scroll to position [1812, 0]
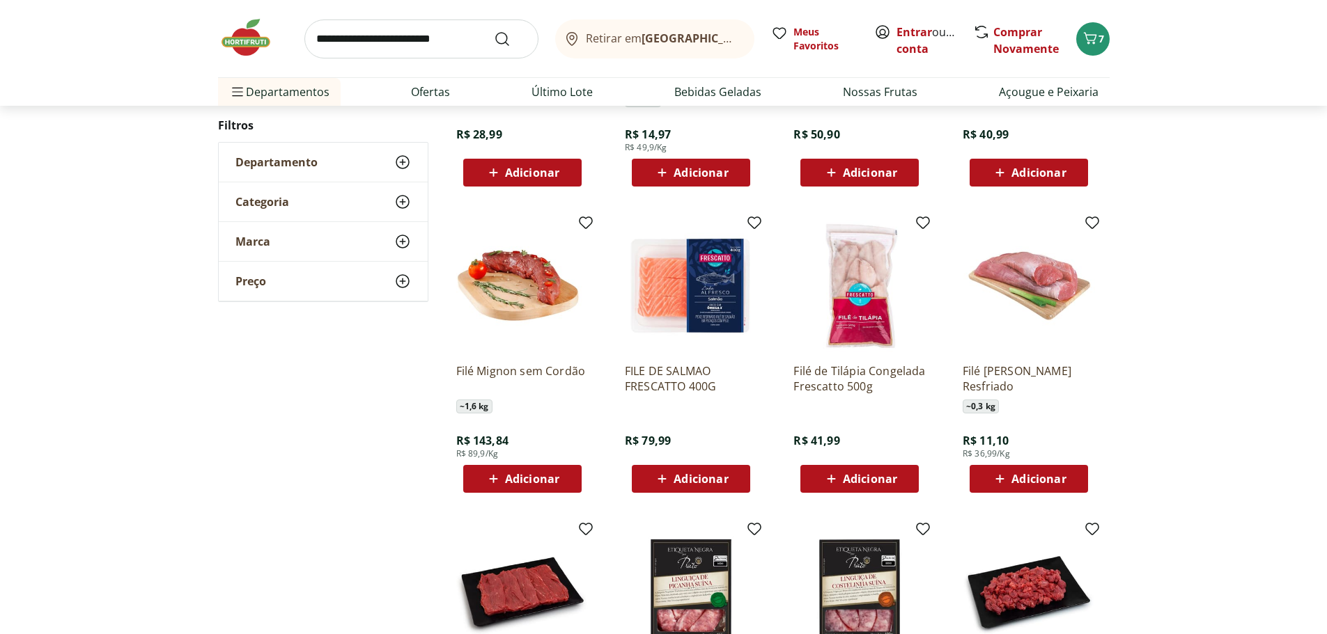
click at [1047, 308] on img at bounding box center [1028, 286] width 132 height 132
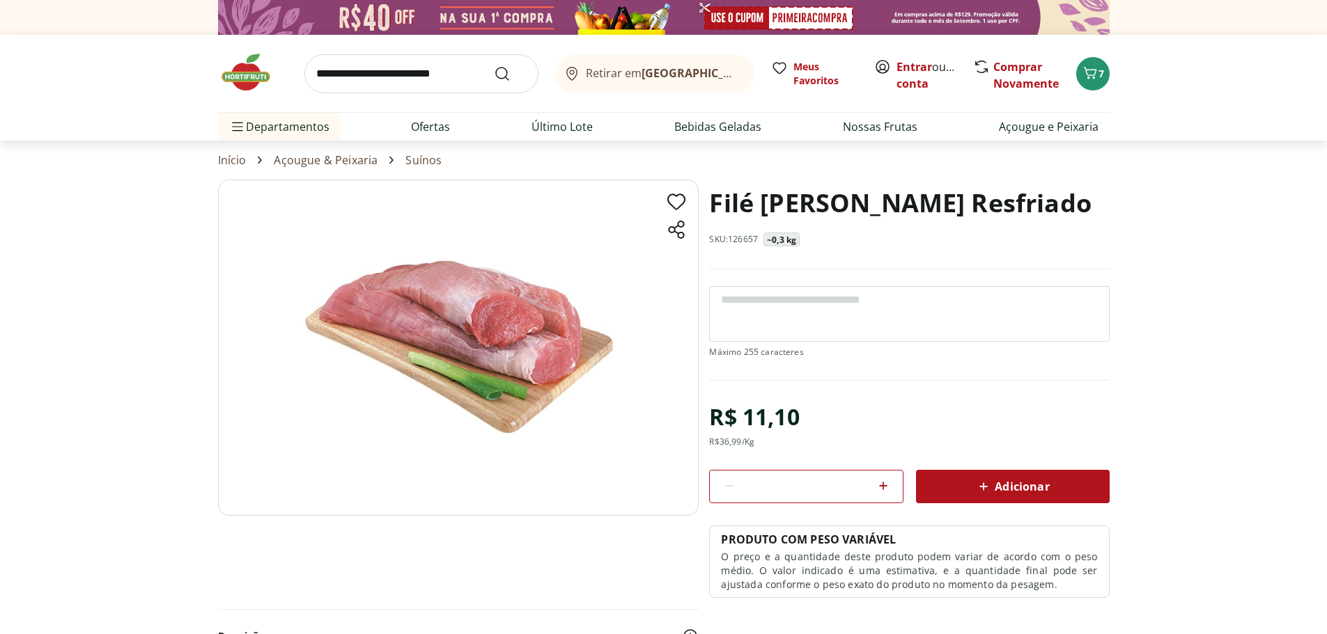
click at [879, 491] on icon at bounding box center [883, 486] width 17 height 17
type input "*"
click at [1038, 492] on span "Adicionar" at bounding box center [1012, 486] width 74 height 17
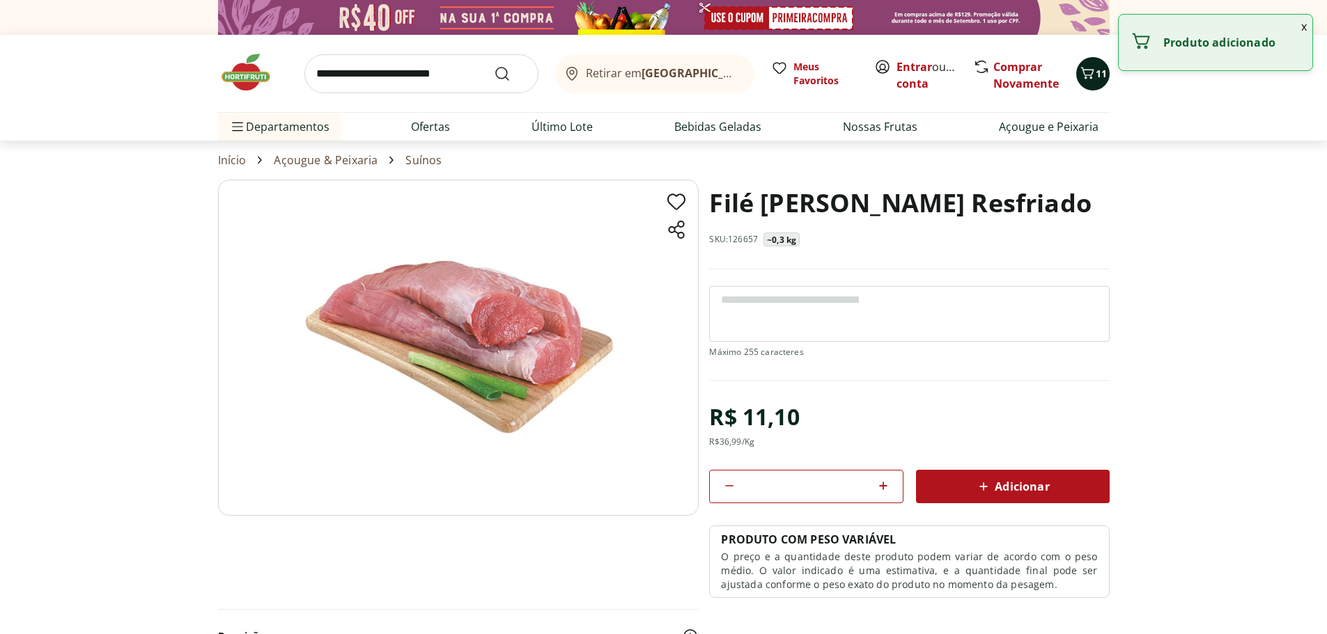
click at [1088, 75] on icon "Carrinho" at bounding box center [1087, 73] width 17 height 17
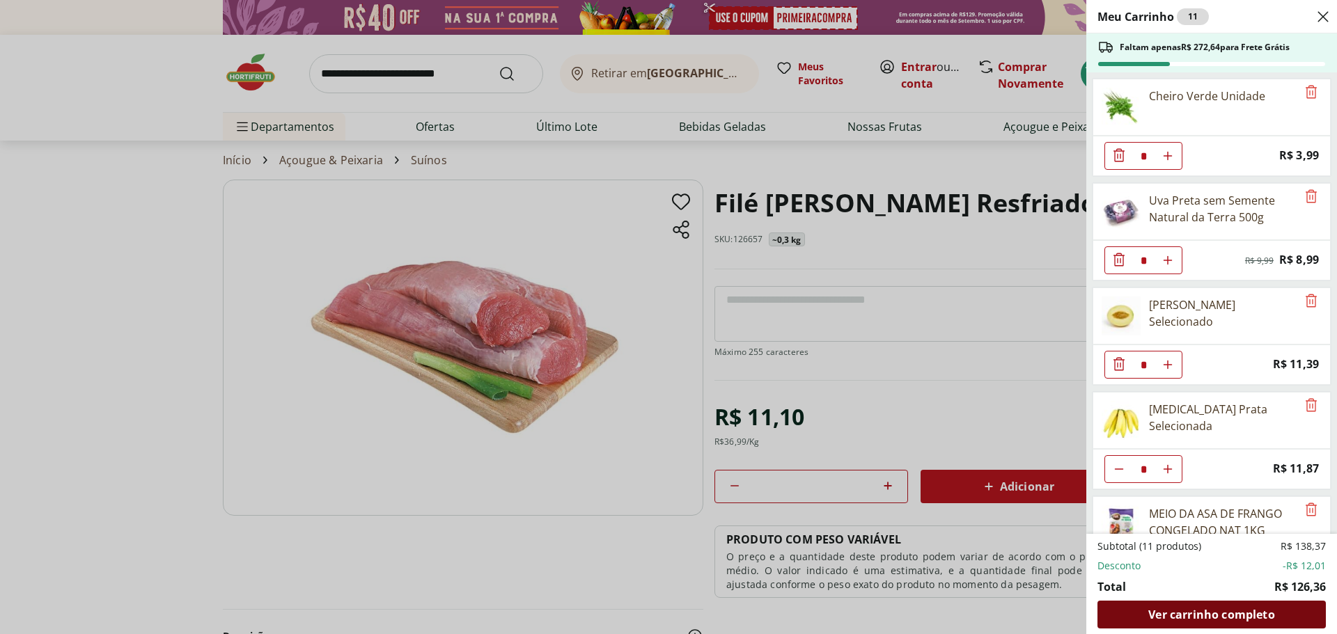
click at [1281, 614] on div "Ver carrinho completo" at bounding box center [1212, 615] width 228 height 28
